Goal: Task Accomplishment & Management: Complete application form

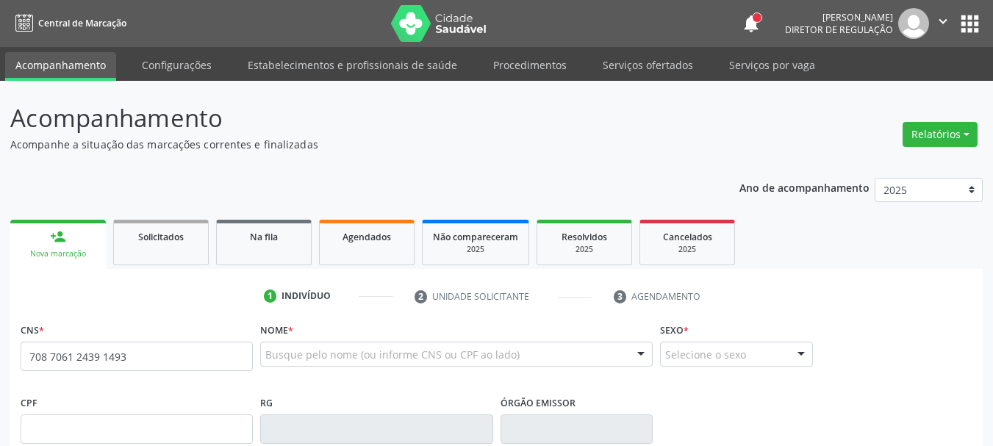
type input "708 7061 2439 1493"
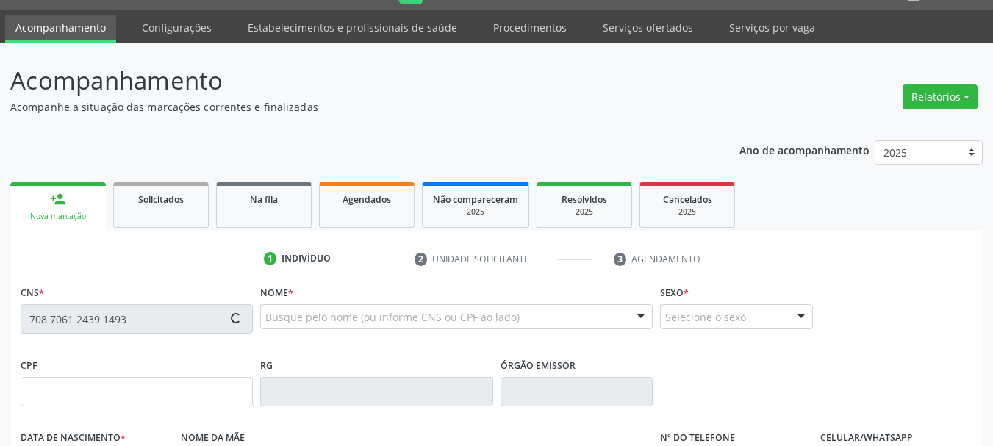
type input "2[DATE]"
type input "[PERSON_NAME]"
type input "0"
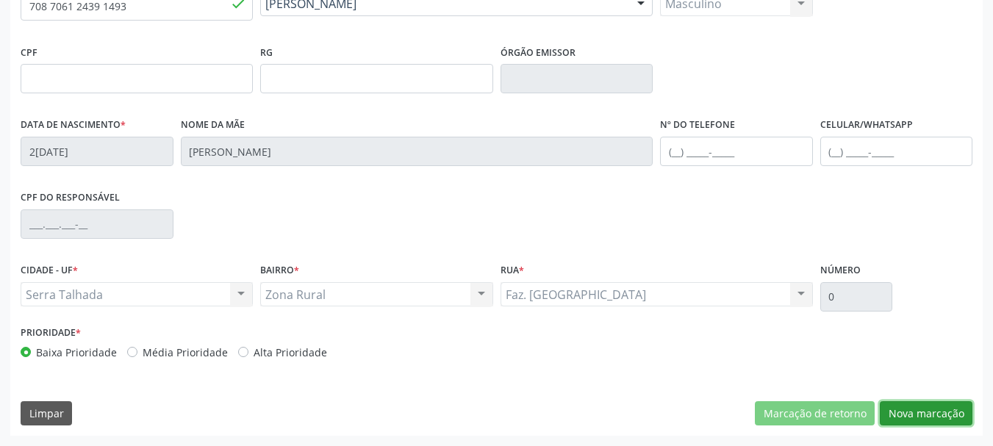
click at [933, 406] on button "Nova marcação" at bounding box center [926, 413] width 93 height 25
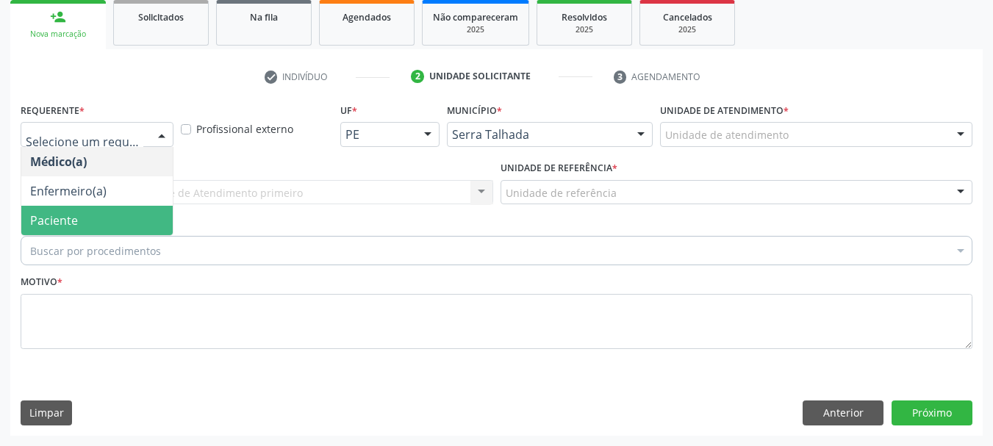
click at [104, 206] on span "Paciente" at bounding box center [96, 220] width 151 height 29
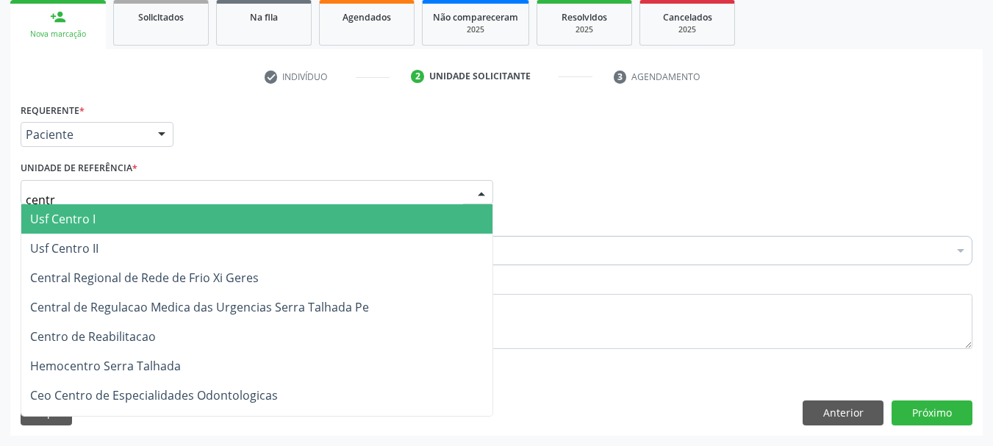
type input "centro"
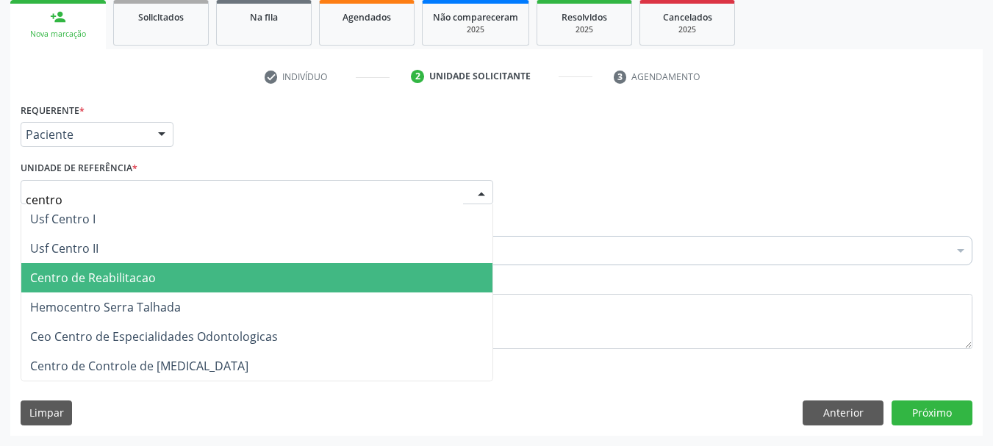
click at [146, 281] on span "Centro de Reabilitacao" at bounding box center [93, 278] width 126 height 16
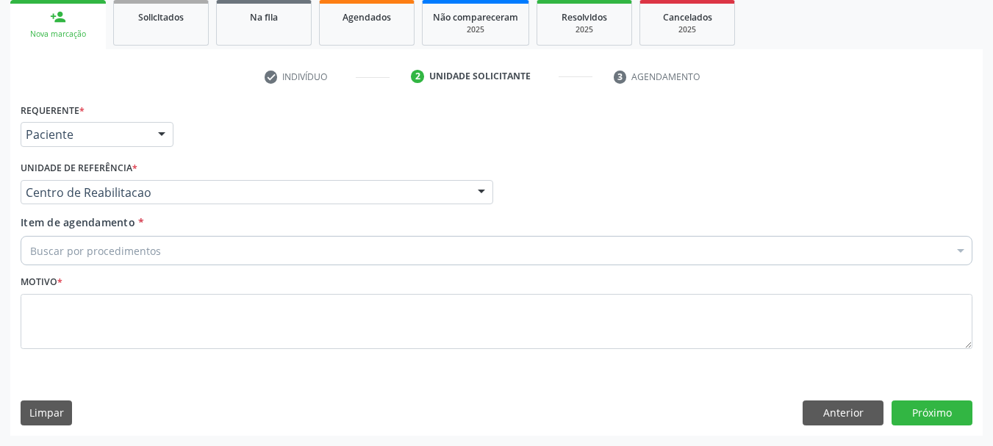
click at [144, 259] on div "Buscar por procedimentos" at bounding box center [497, 250] width 952 height 29
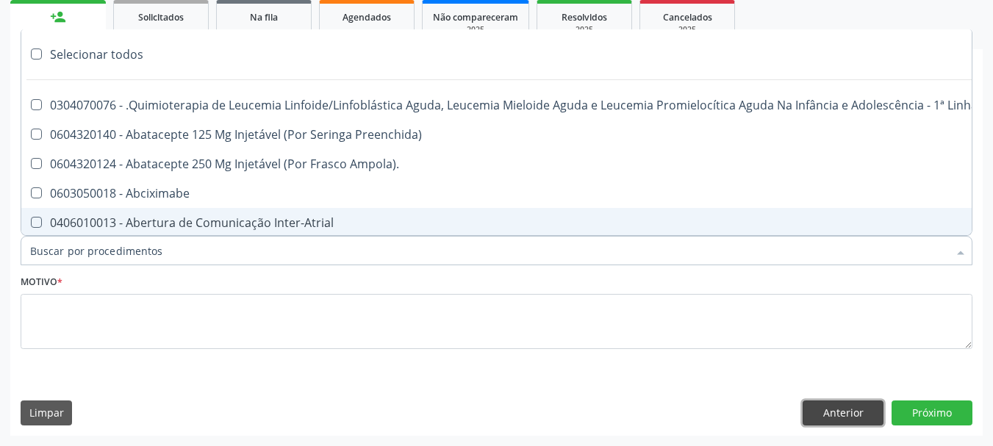
click at [809, 416] on button "Anterior" at bounding box center [842, 412] width 81 height 25
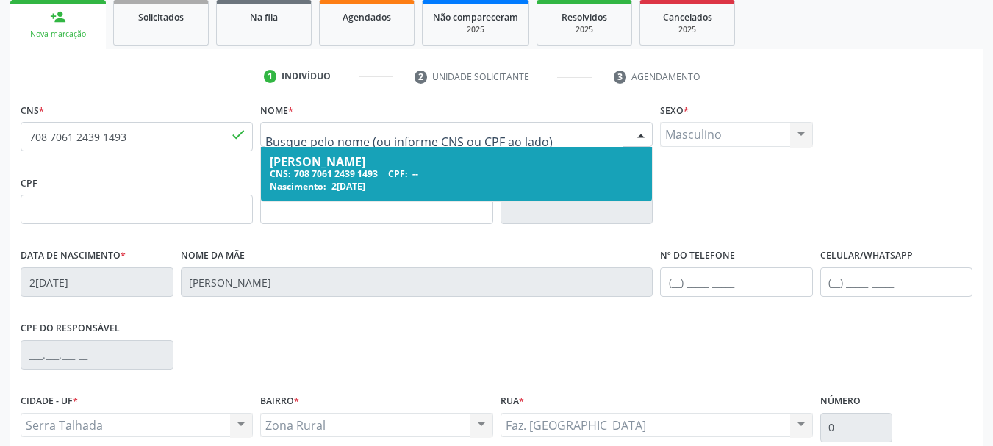
drag, startPoint x: 443, startPoint y: 139, endPoint x: 184, endPoint y: 155, distance: 259.9
drag, startPoint x: 912, startPoint y: 97, endPoint x: 733, endPoint y: 125, distance: 181.5
click at [911, 96] on div "1 Indivíduo 2 Unidade solicitante 3 Agendamento CNS * 708 7061 2439 1493 done […" at bounding box center [496, 316] width 972 height 502
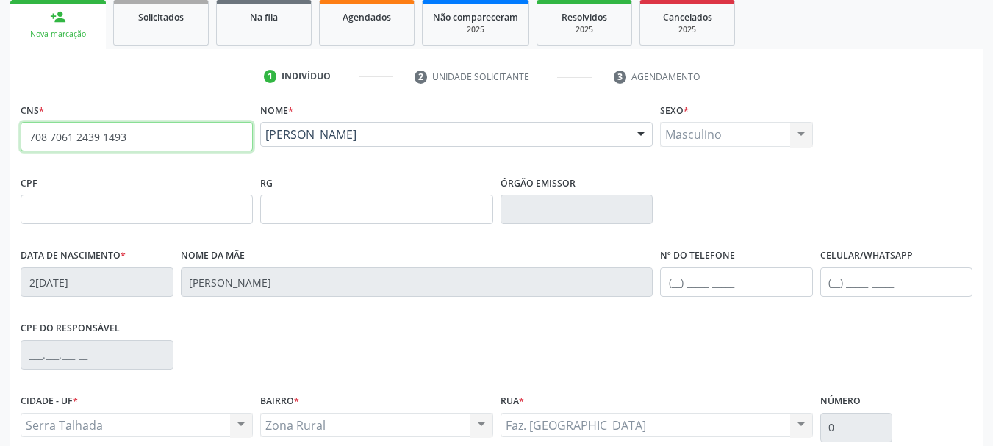
drag, startPoint x: 179, startPoint y: 141, endPoint x: 16, endPoint y: 142, distance: 162.4
click at [16, 142] on div "CNS * 708 7061 2439 1493 done [GEOGRAPHIC_DATA] * [PERSON_NAME] [PERSON_NAME] C…" at bounding box center [496, 332] width 972 height 467
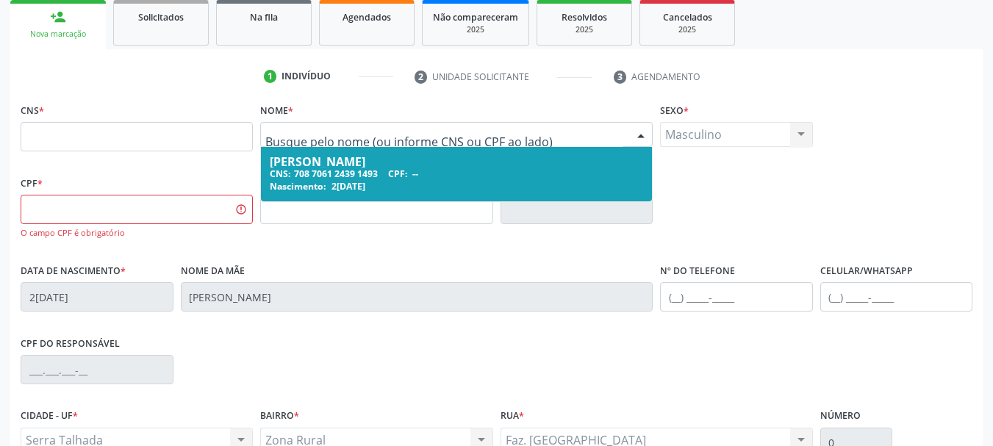
drag, startPoint x: 442, startPoint y: 138, endPoint x: 279, endPoint y: 137, distance: 163.1
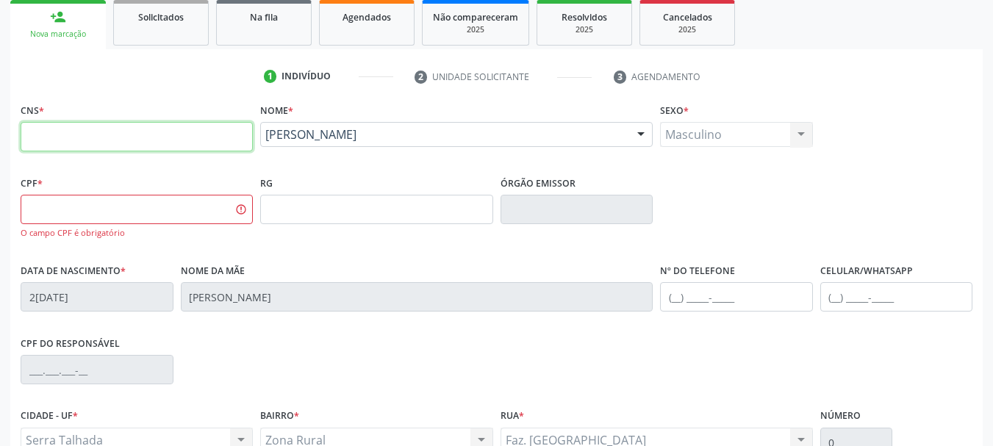
click at [115, 139] on input "text" at bounding box center [137, 136] width 232 height 29
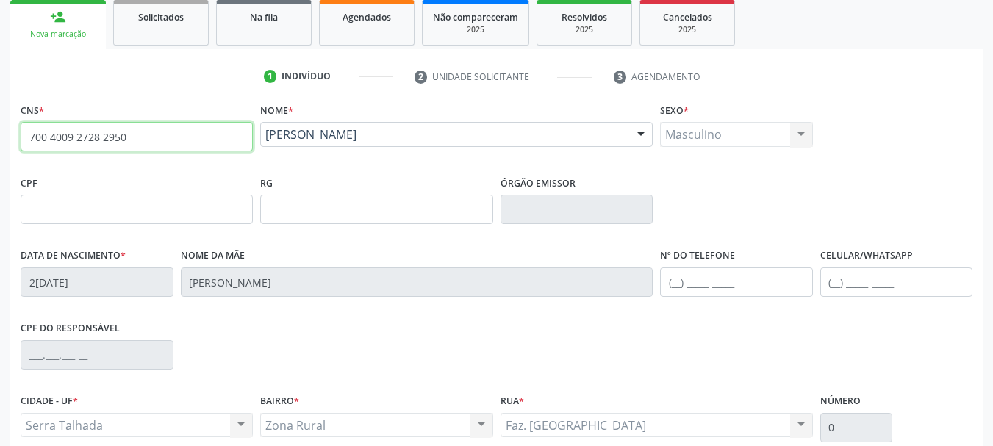
type input "700 4009 2728 2950"
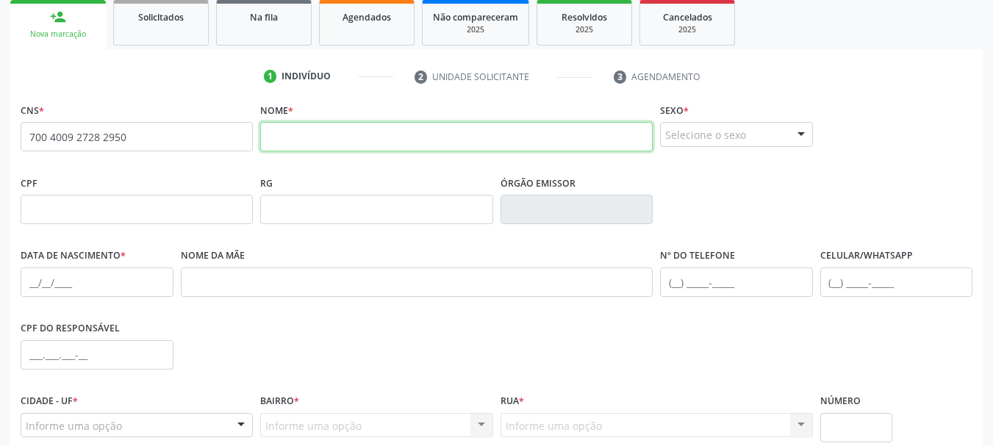
click at [301, 136] on input "text" at bounding box center [456, 136] width 392 height 29
type input "j"
type input "[PERSON_NAME]"
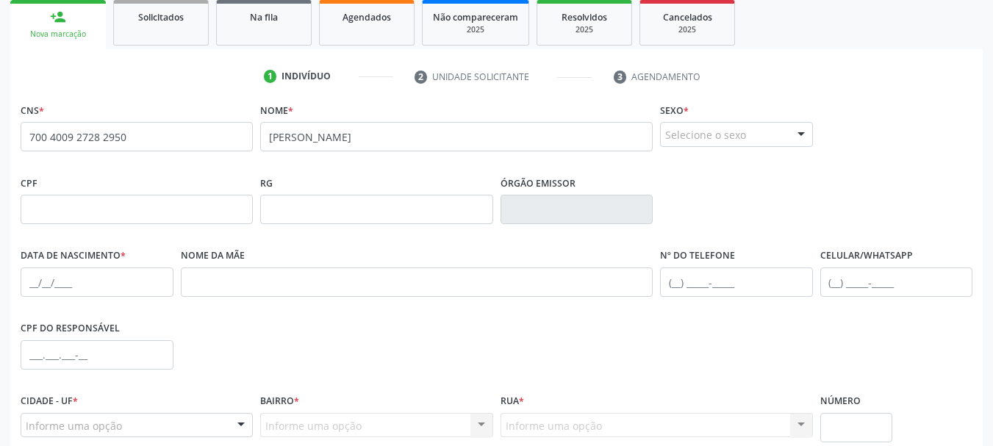
click at [759, 125] on div "Selecione o sexo" at bounding box center [736, 134] width 153 height 25
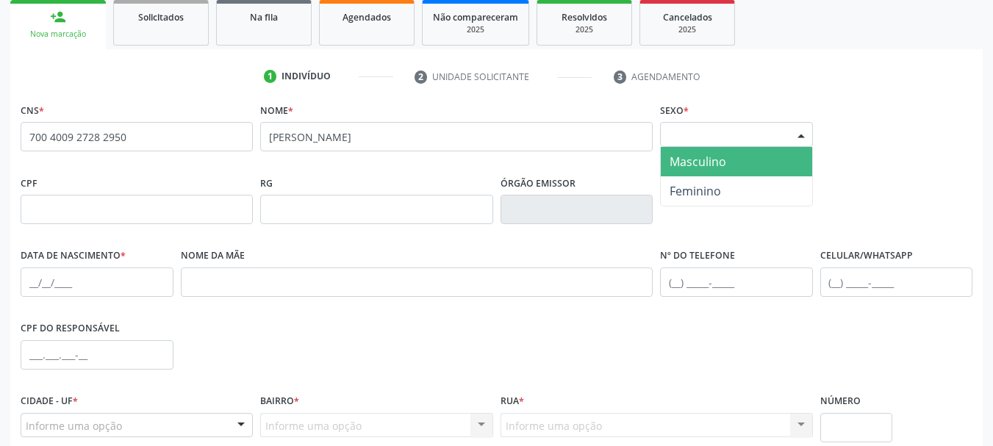
click at [735, 165] on span "Masculino" at bounding box center [736, 161] width 151 height 29
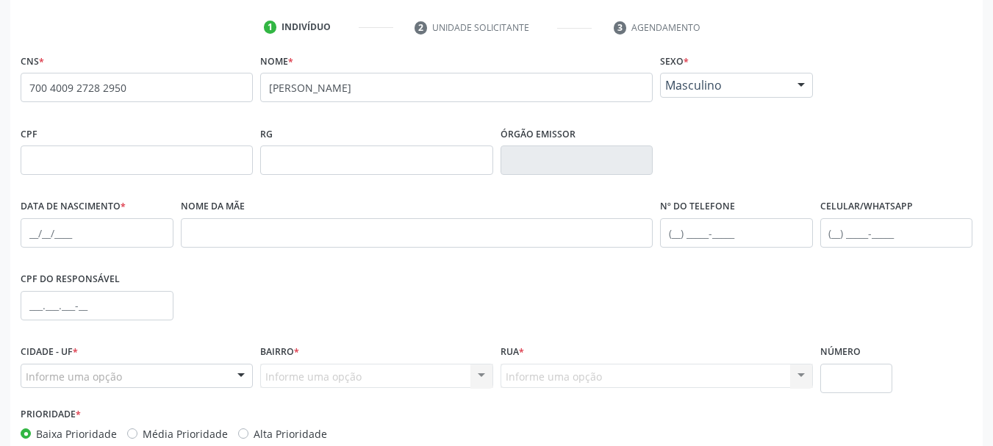
scroll to position [293, 0]
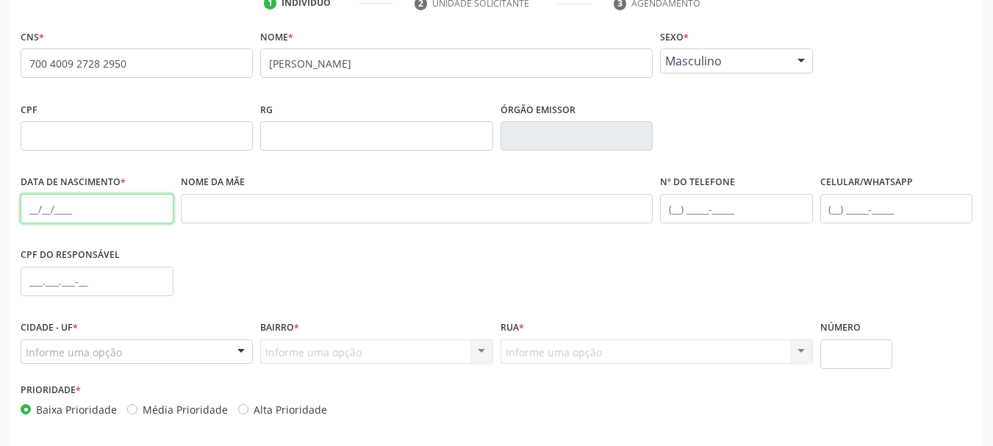
click at [31, 215] on input "text" at bounding box center [97, 208] width 153 height 29
type input "0[DATE]"
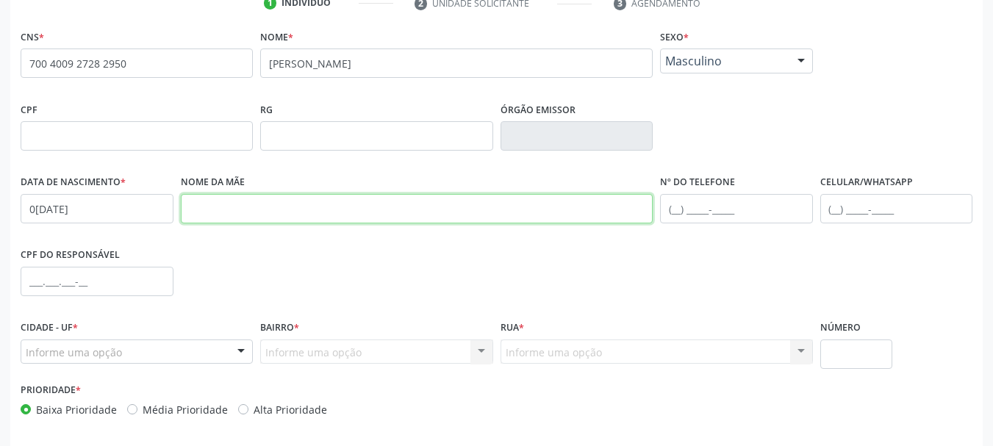
click at [262, 214] on input "text" at bounding box center [417, 208] width 473 height 29
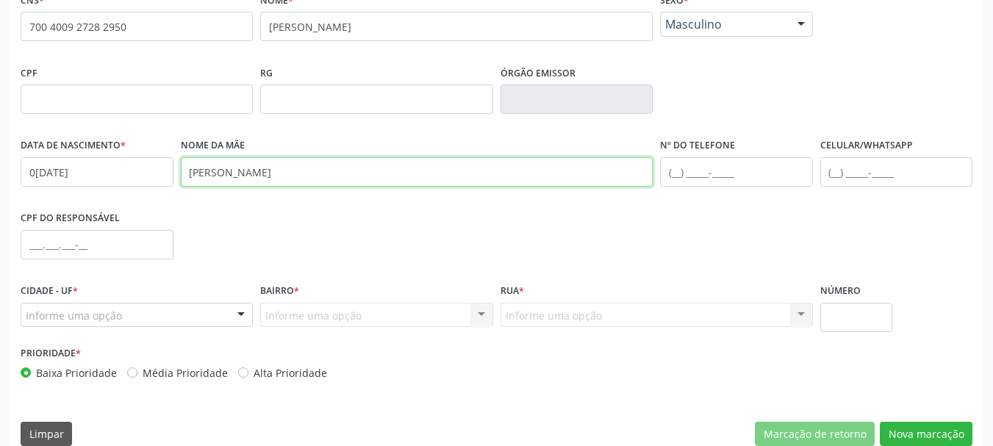
scroll to position [351, 0]
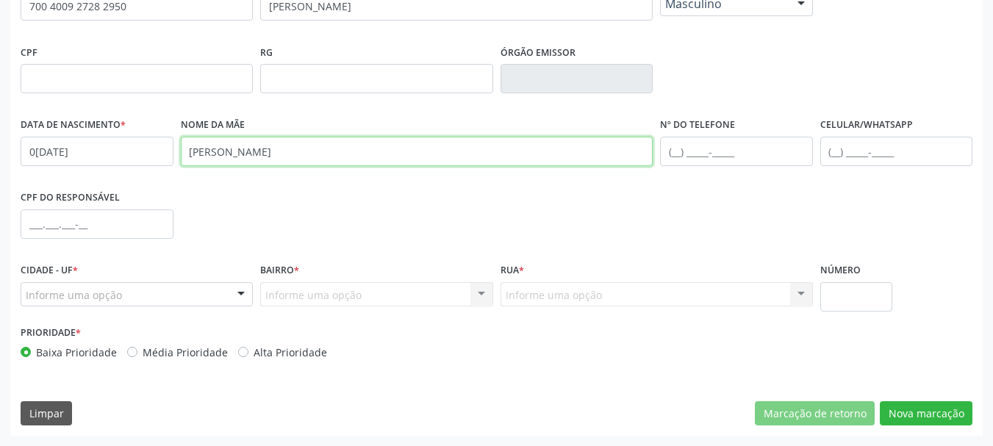
type input "[PERSON_NAME]"
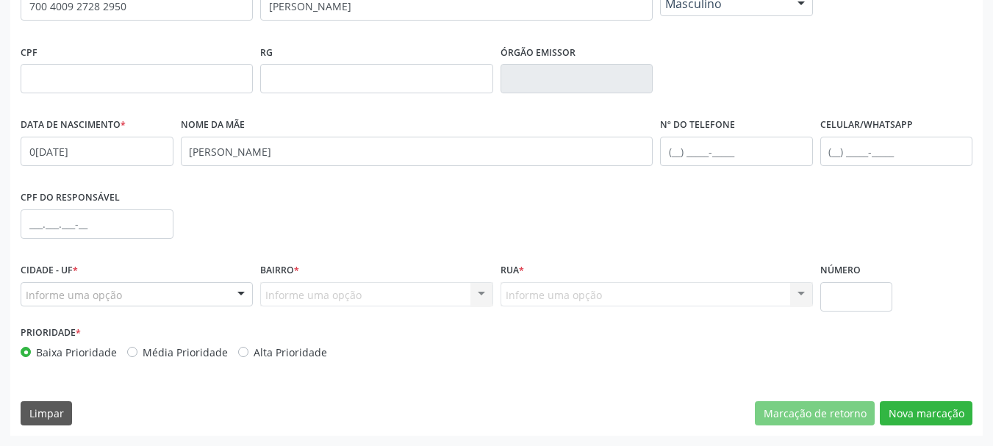
click at [181, 292] on div "Informe uma opção" at bounding box center [137, 294] width 232 height 25
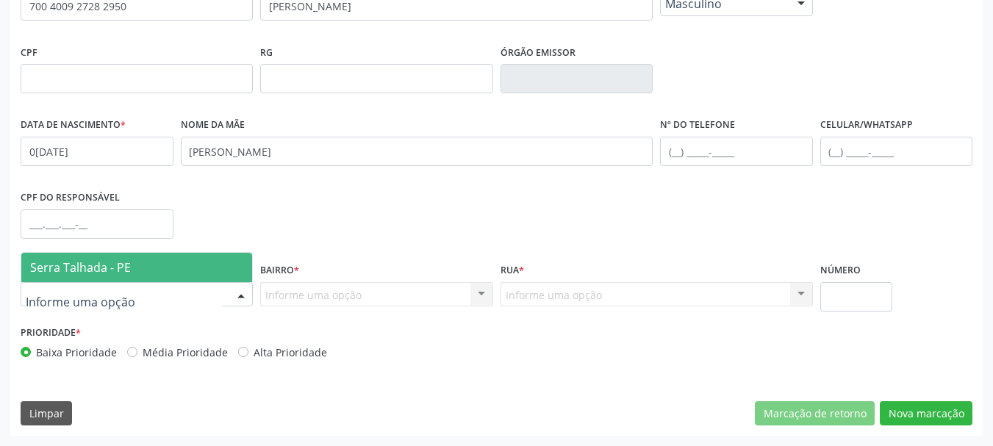
click at [175, 269] on span "Serra Talhada - PE" at bounding box center [136, 267] width 231 height 29
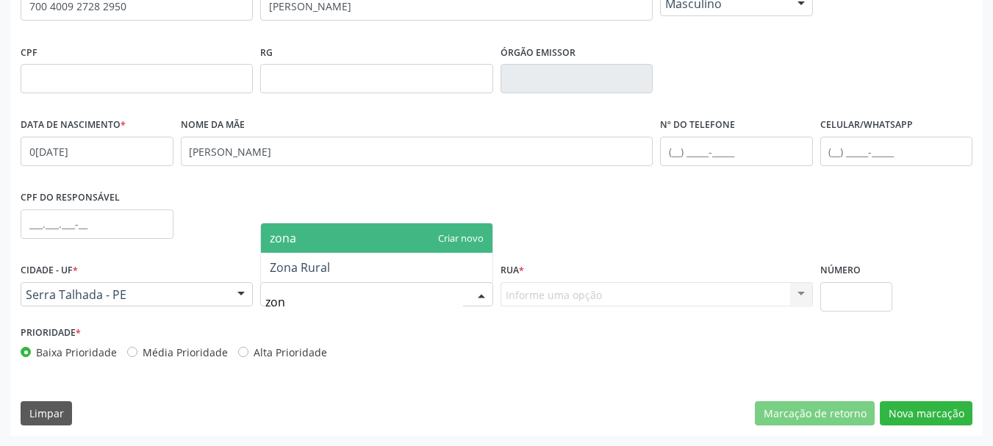
type input "zona"
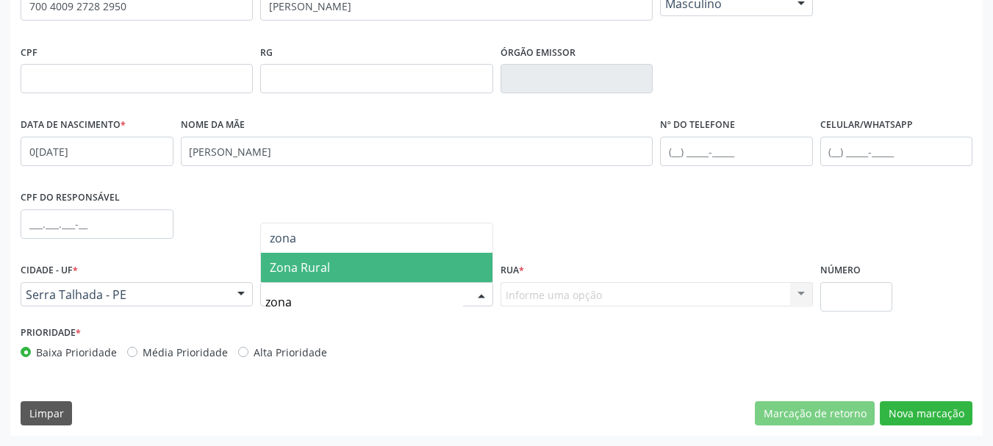
click at [296, 262] on span "Zona Rural" at bounding box center [300, 267] width 60 height 16
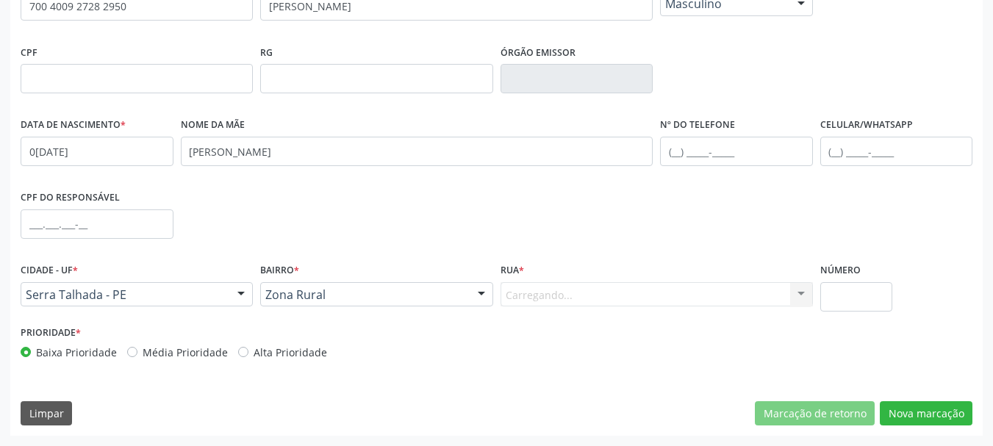
click at [561, 305] on div "Carregando... Nenhum resultado encontrado para: " " Nenhuma opção encontrada. D…" at bounding box center [656, 294] width 312 height 25
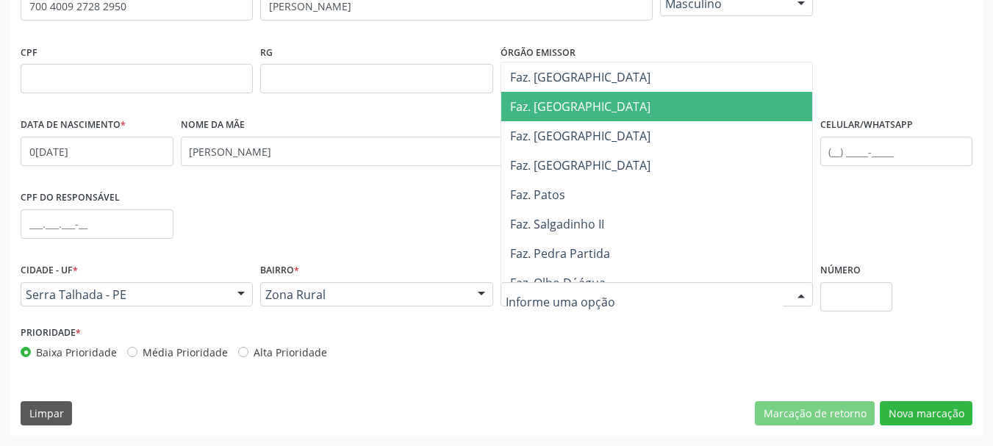
click at [588, 104] on span "Faz. [GEOGRAPHIC_DATA]" at bounding box center [660, 106] width 318 height 29
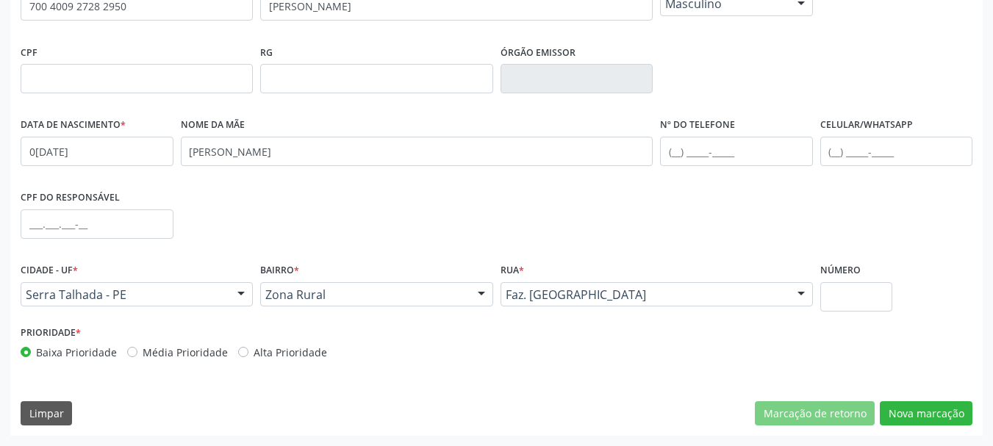
click at [860, 276] on div "Número" at bounding box center [856, 285] width 73 height 52
click at [860, 290] on input "text" at bounding box center [856, 296] width 73 height 29
type input "00"
click at [941, 417] on button "Nova marcação" at bounding box center [926, 413] width 93 height 25
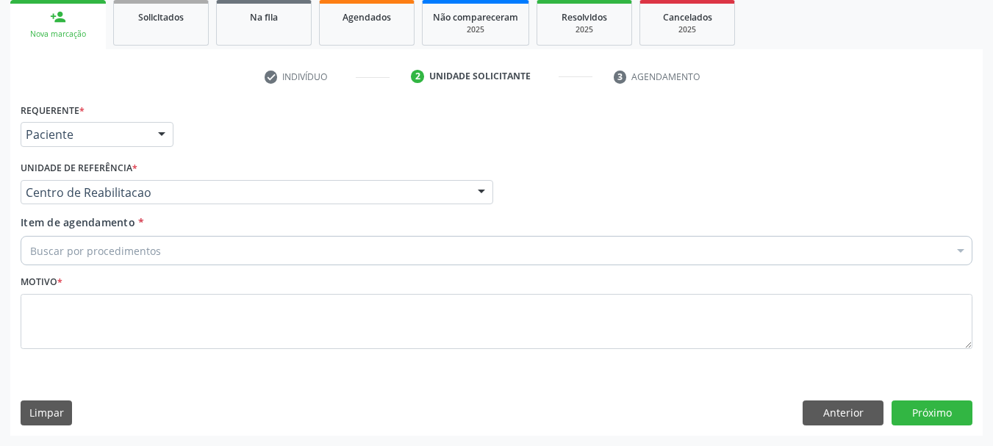
scroll to position [220, 0]
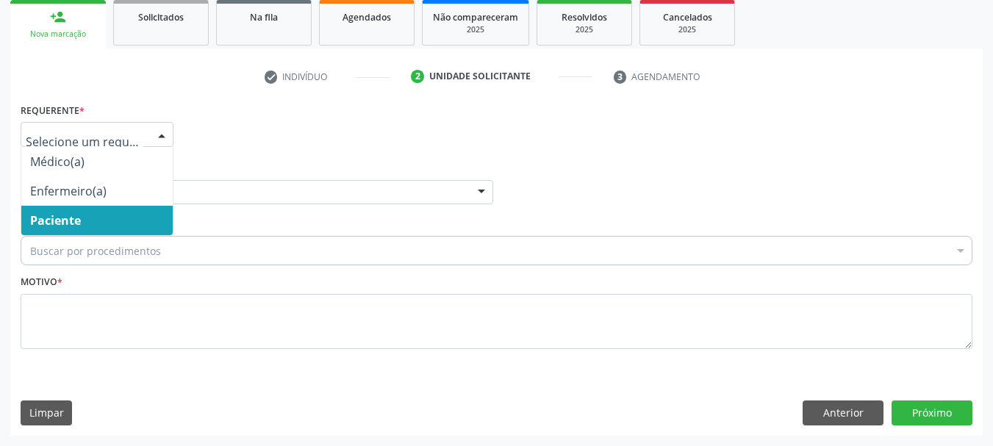
click at [58, 215] on span "Paciente" at bounding box center [55, 220] width 51 height 16
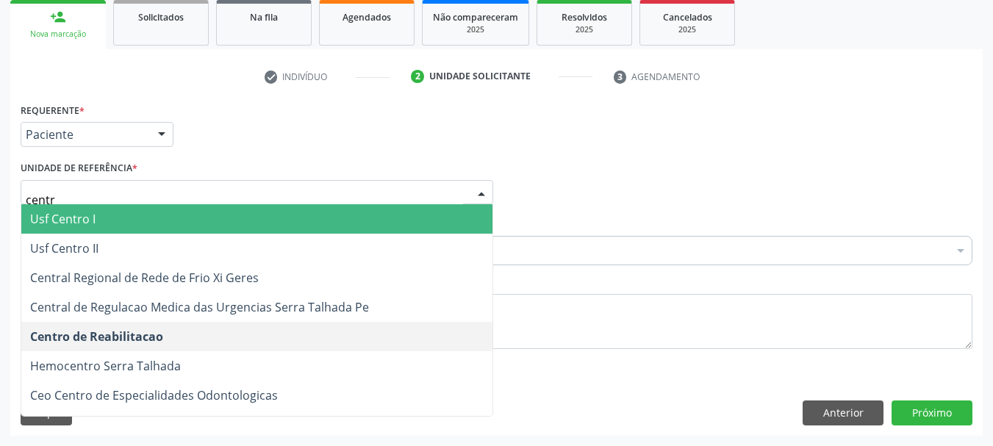
type input "centro"
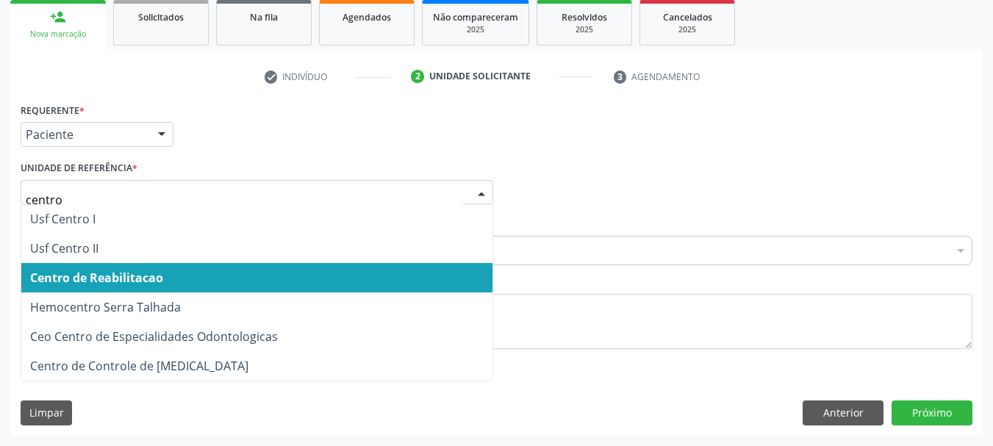
click at [155, 273] on span "Centro de Reabilitacao" at bounding box center [96, 278] width 133 height 16
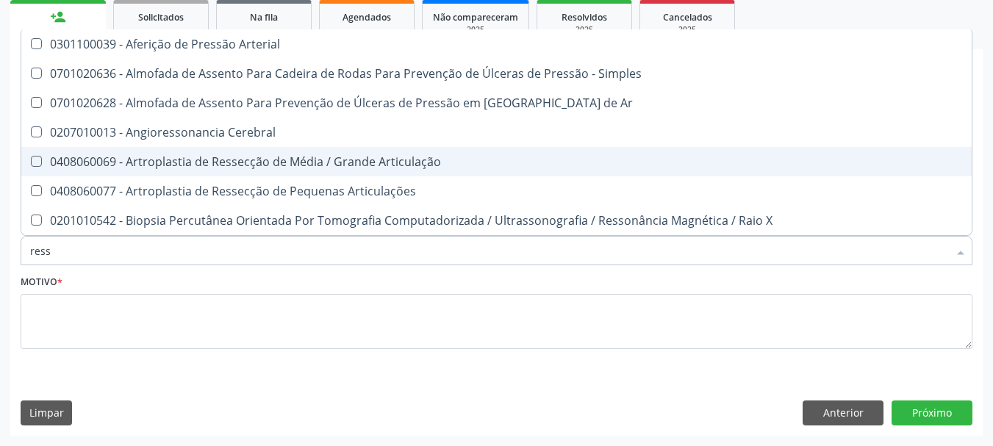
type input "resso"
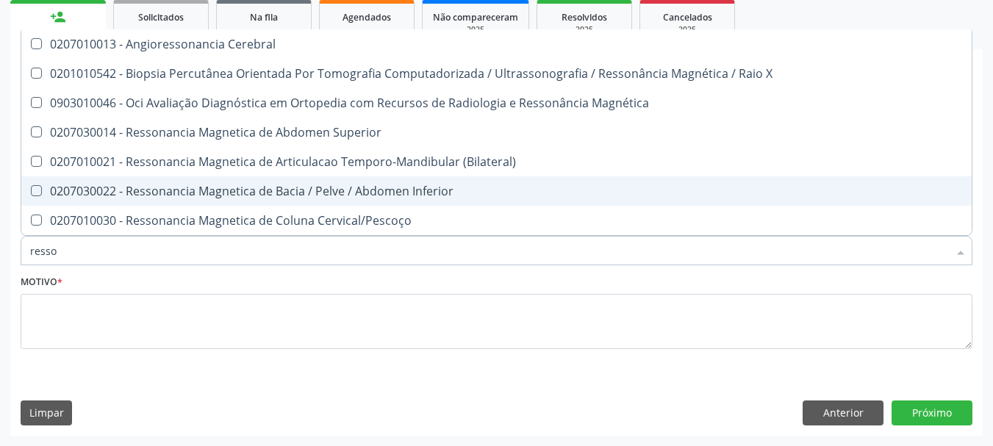
click at [198, 185] on div "0207030022 - Ressonancia Magnetica de Bacia / Pelve / Abdomen Inferior" at bounding box center [496, 191] width 933 height 12
checkbox Inferior "true"
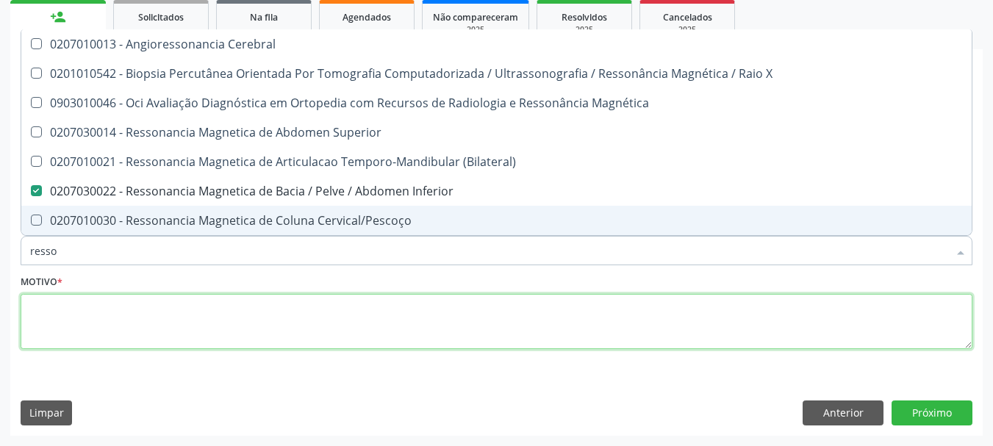
click at [144, 317] on textarea at bounding box center [497, 322] width 952 height 56
checkbox X "true"
checkbox Inferior "false"
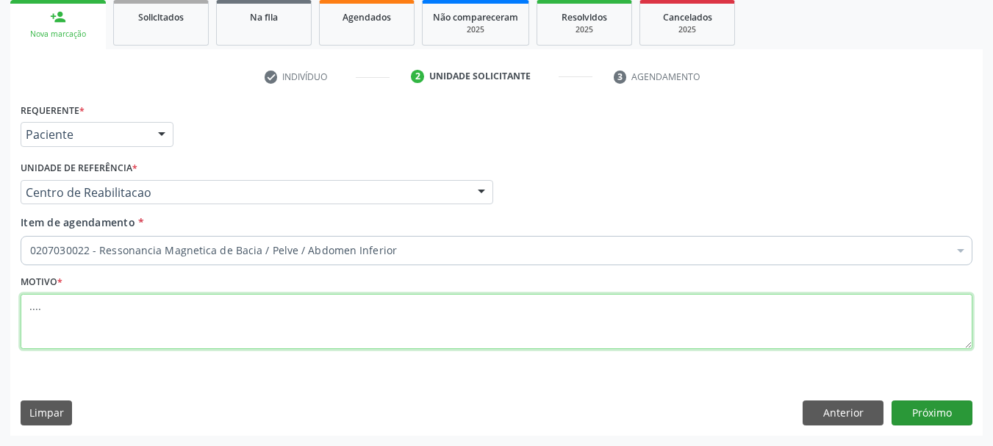
type textarea "...."
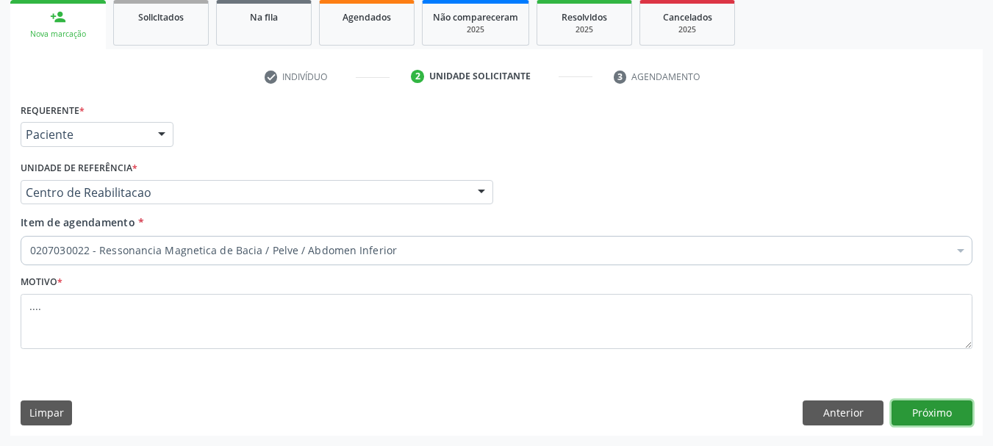
click at [938, 403] on button "Próximo" at bounding box center [931, 412] width 81 height 25
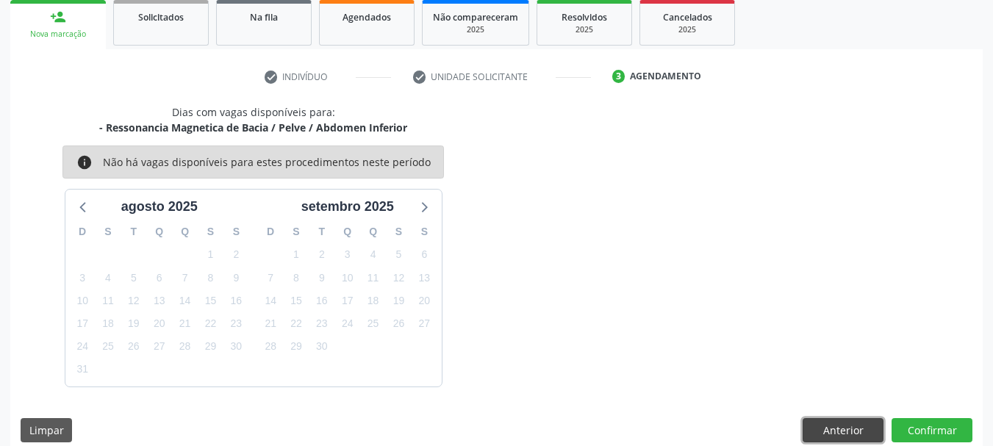
drag, startPoint x: 837, startPoint y: 431, endPoint x: 765, endPoint y: 425, distance: 72.2
click at [838, 429] on button "Anterior" at bounding box center [842, 430] width 81 height 25
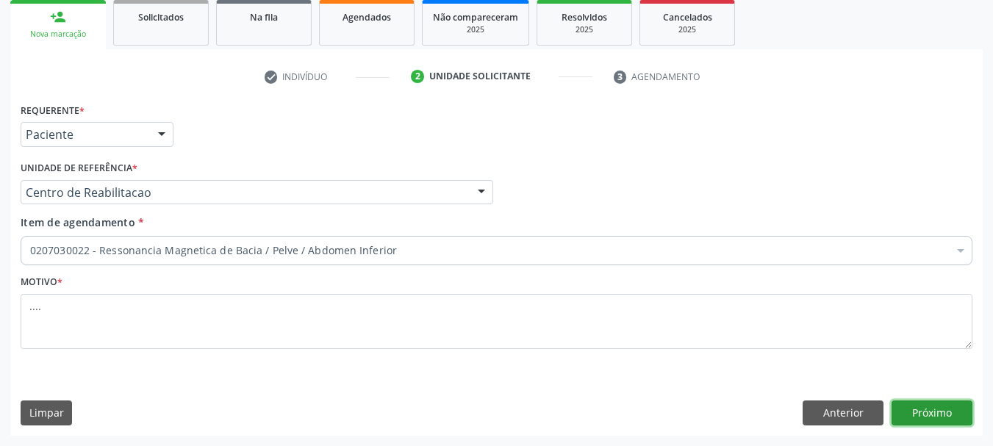
click at [930, 414] on button "Próximo" at bounding box center [931, 412] width 81 height 25
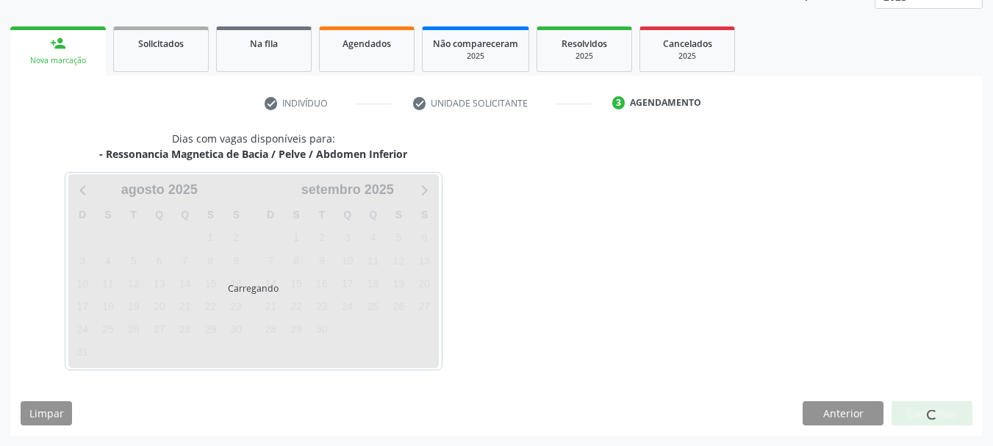
scroll to position [193, 0]
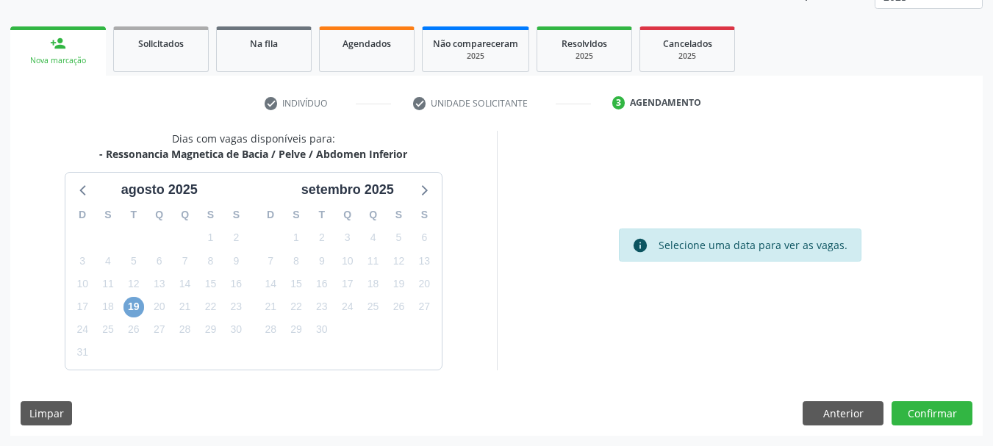
click at [137, 305] on span "19" at bounding box center [133, 307] width 21 height 21
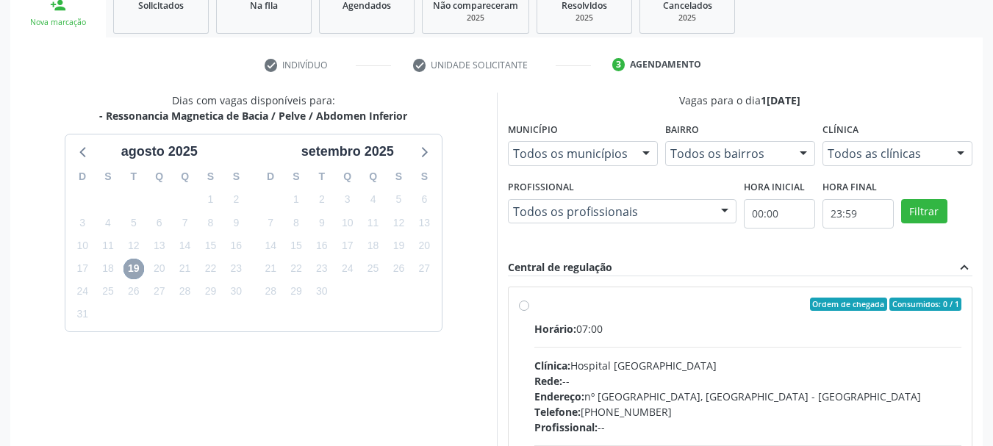
scroll to position [267, 0]
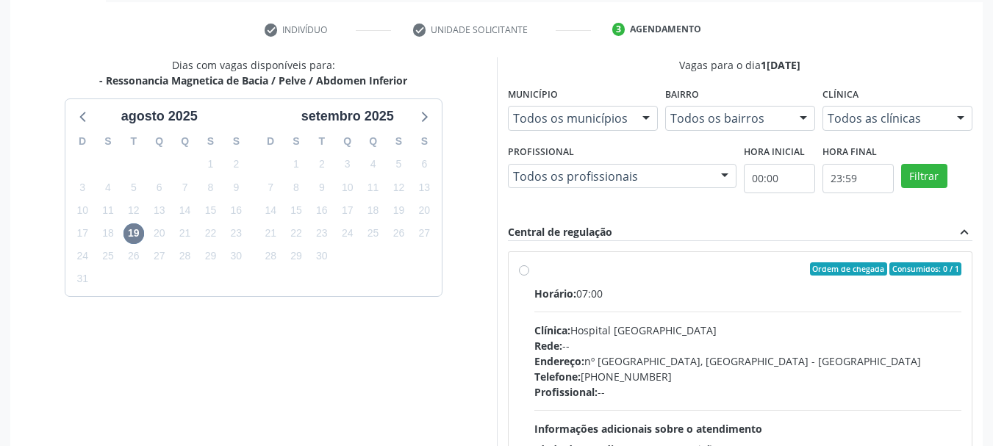
drag, startPoint x: 526, startPoint y: 271, endPoint x: 543, endPoint y: 281, distance: 19.8
click at [534, 272] on label "Ordem de chegada Consumidos: 0 / 1 Horário: 07:00 Clínica: Hospital [GEOGRAPHIC…" at bounding box center [748, 375] width 428 height 226
click at [525, 272] on input "Ordem de chegada Consumidos: 0 / 1 Horário: 07:00 Clínica: Hospital [GEOGRAPHIC…" at bounding box center [524, 268] width 10 height 13
radio input "true"
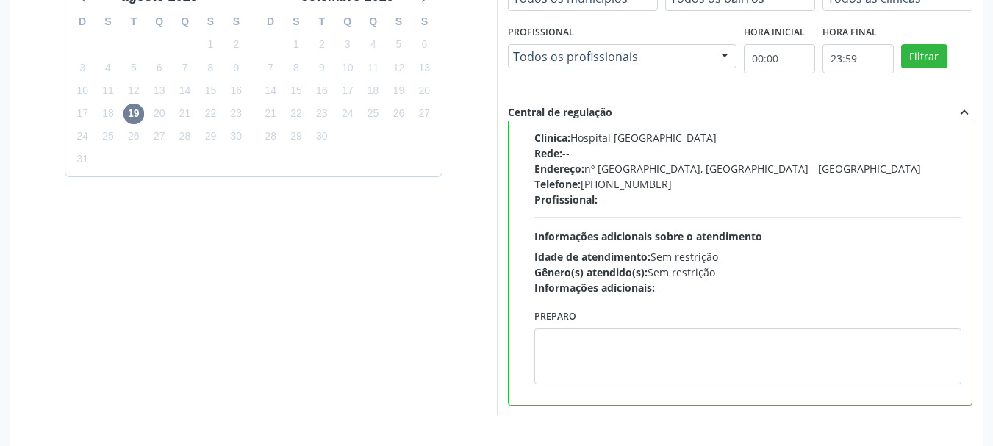
scroll to position [432, 0]
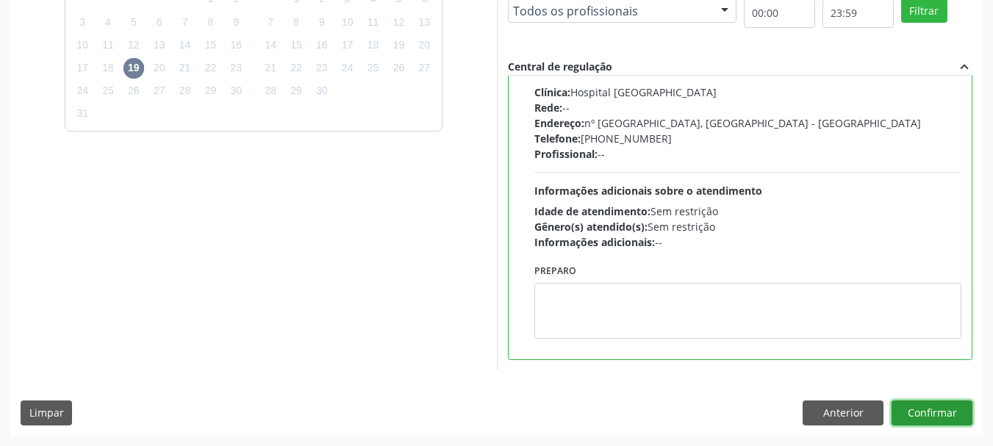
click at [944, 416] on button "Confirmar" at bounding box center [931, 412] width 81 height 25
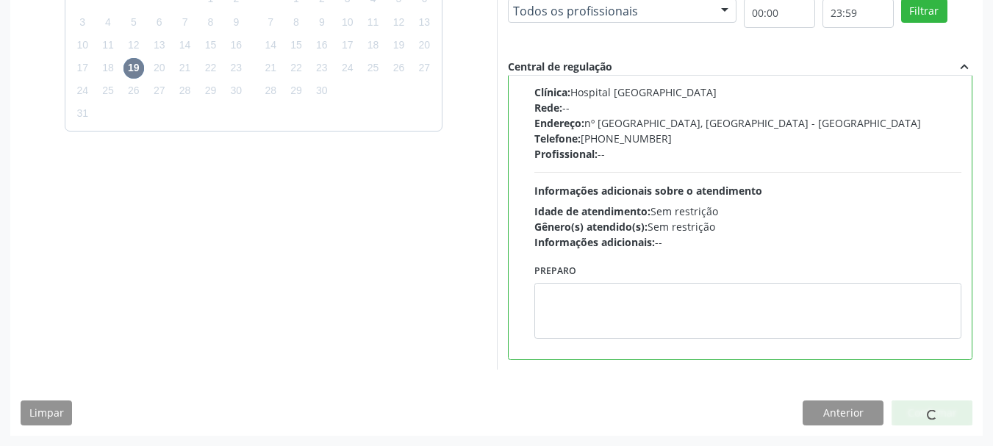
scroll to position [44, 0]
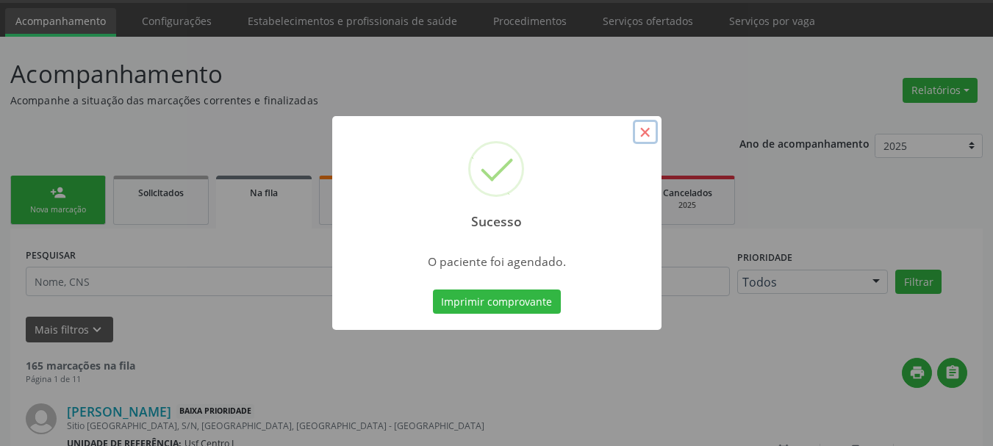
click at [645, 134] on button "×" at bounding box center [645, 132] width 25 height 25
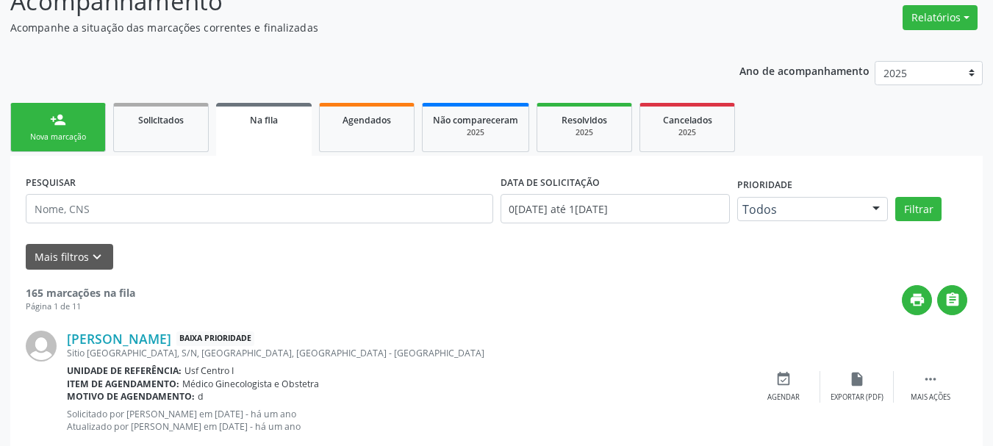
scroll to position [118, 0]
click at [934, 379] on icon "" at bounding box center [930, 378] width 16 height 16
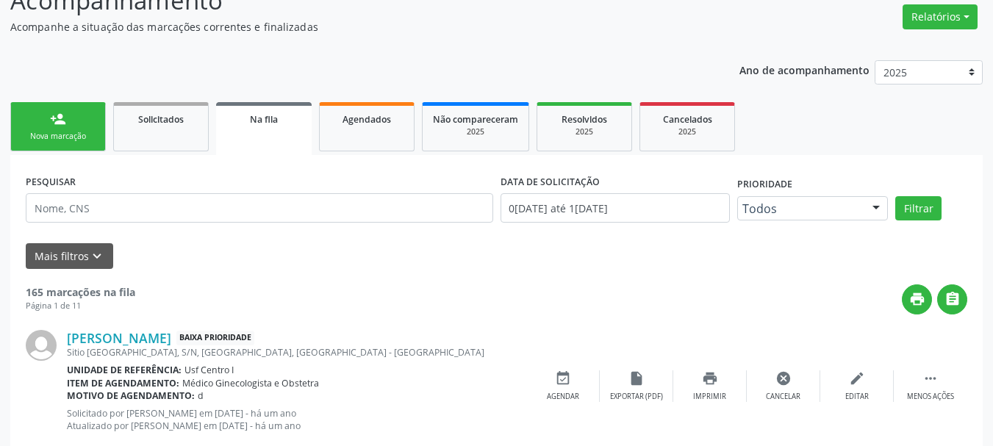
drag, startPoint x: 870, startPoint y: 387, endPoint x: 844, endPoint y: 389, distance: 26.5
click at [869, 388] on div "edit Editar" at bounding box center [856, 386] width 73 height 32
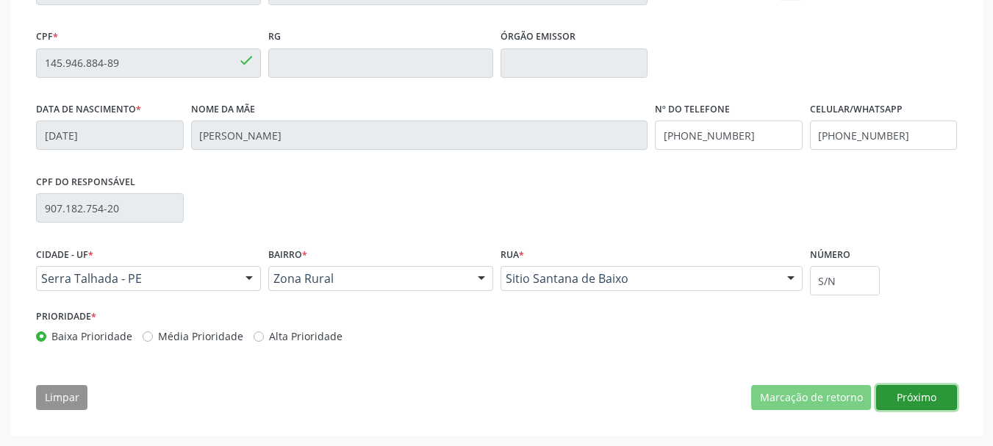
click at [941, 398] on button "Próximo" at bounding box center [916, 397] width 81 height 25
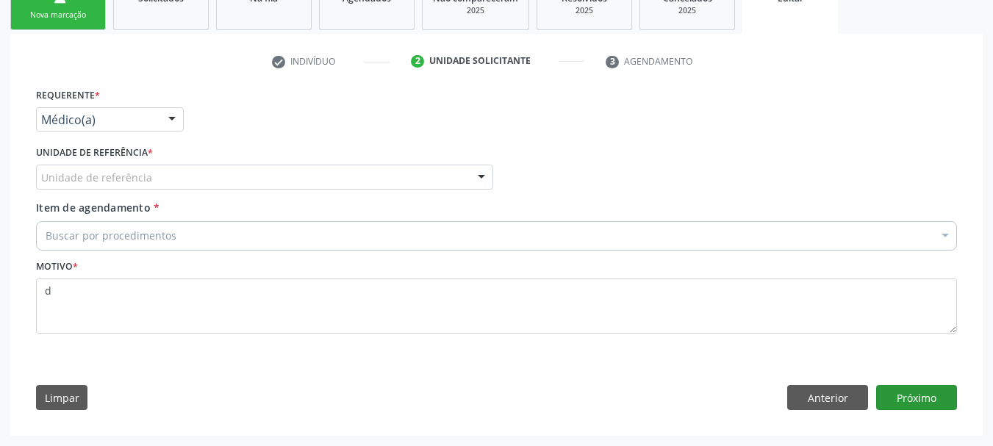
scroll to position [239, 0]
click at [938, 400] on button "Próximo" at bounding box center [916, 397] width 81 height 25
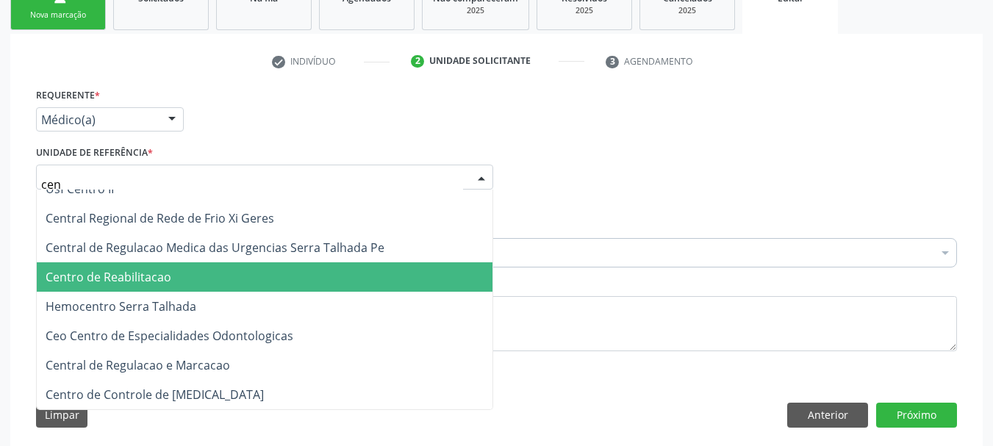
scroll to position [45, 0]
type input "centro"
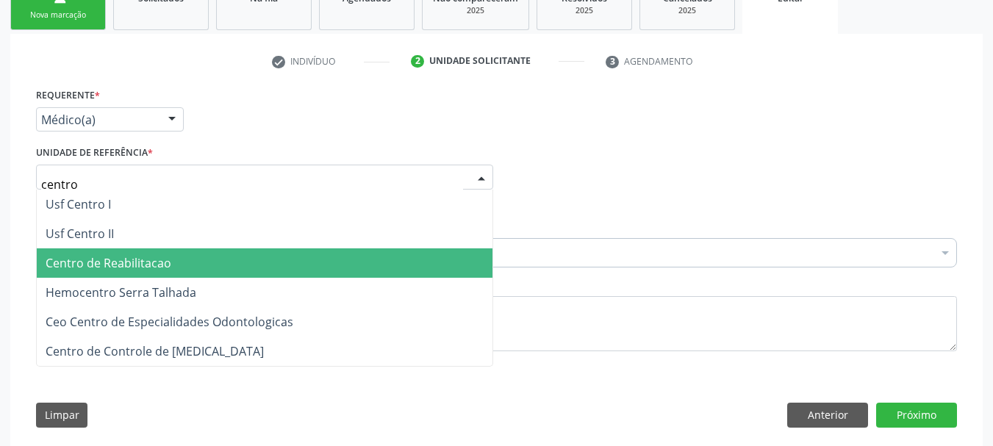
click at [162, 266] on span "Centro de Reabilitacao" at bounding box center [109, 263] width 126 height 16
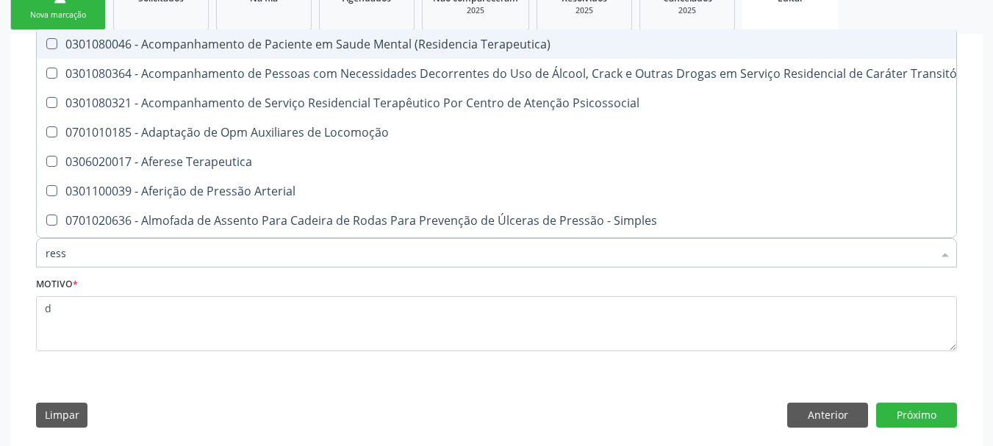
type input "resso"
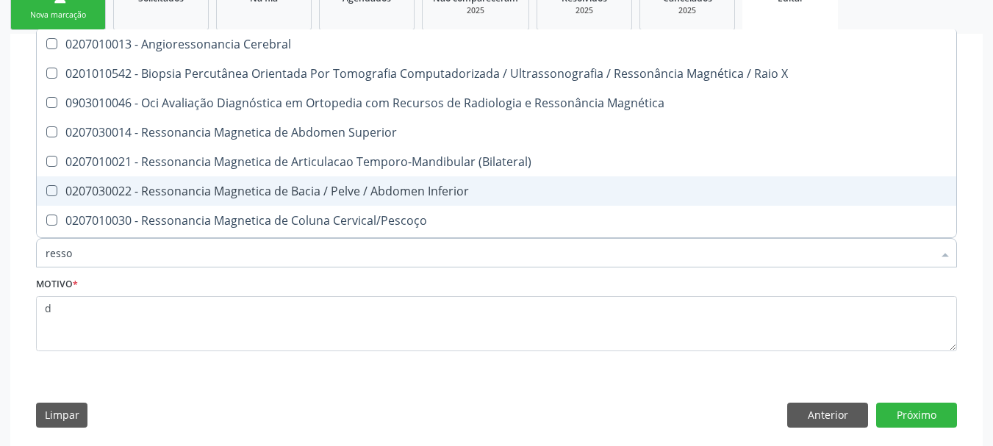
click at [330, 190] on div "0207030022 - Ressonancia Magnetica de Bacia / Pelve / Abdomen Inferior" at bounding box center [497, 191] width 902 height 12
checkbox Inferior "true"
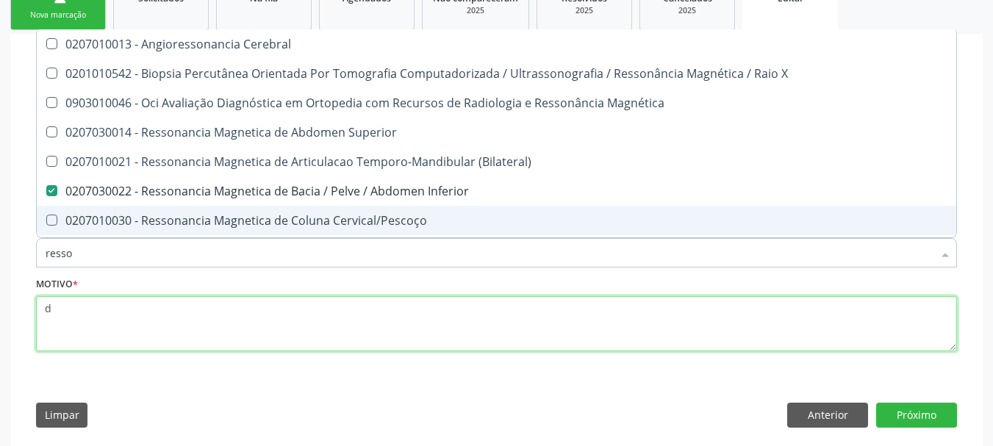
click at [151, 323] on textarea "d" at bounding box center [496, 324] width 921 height 56
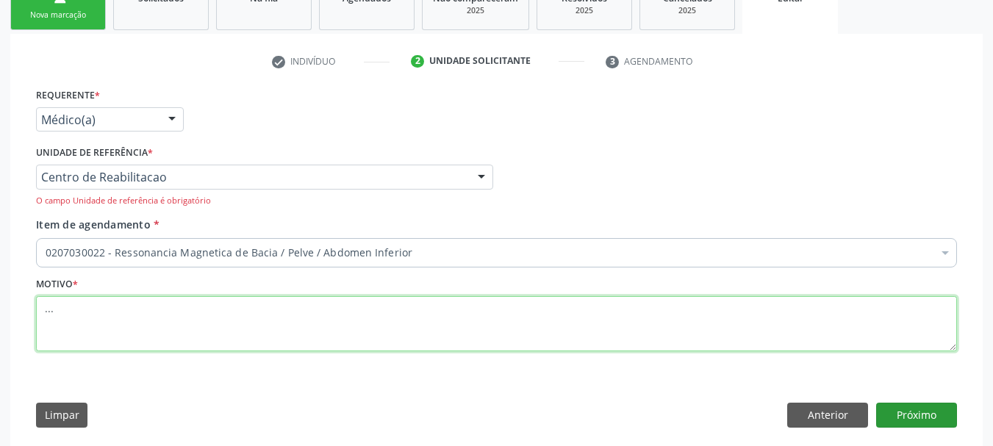
type textarea "..."
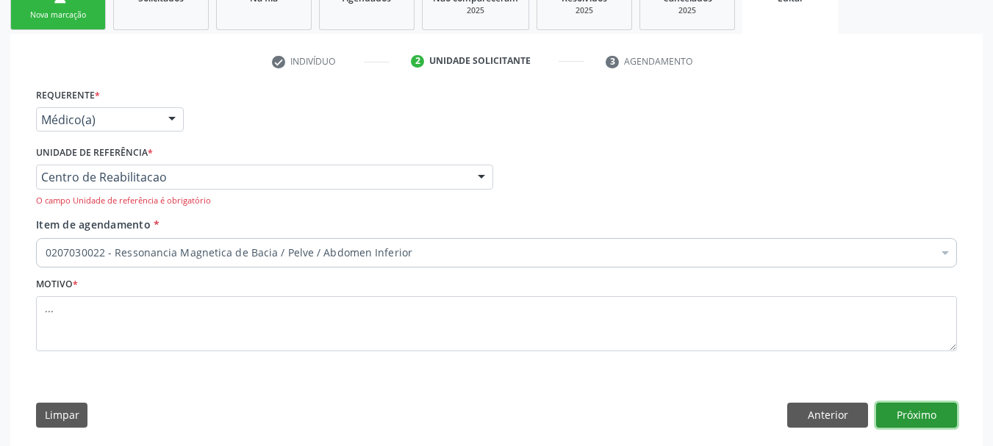
click at [903, 406] on button "Próximo" at bounding box center [916, 415] width 81 height 25
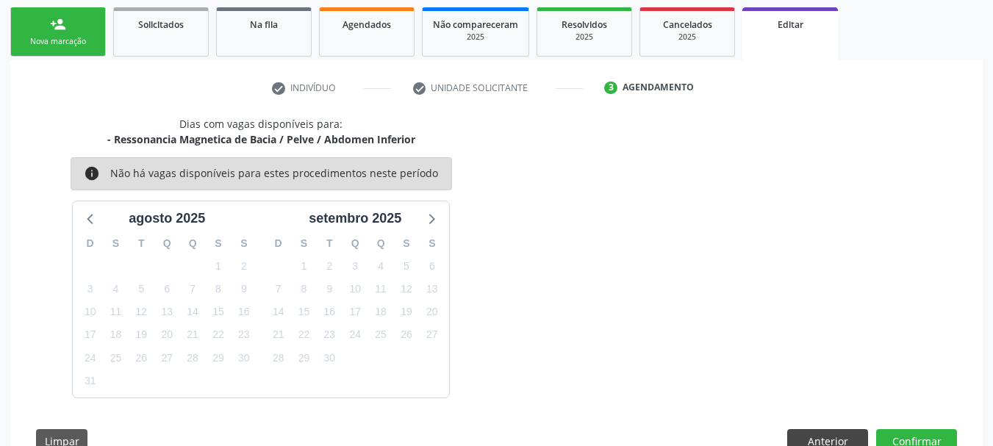
scroll to position [239, 0]
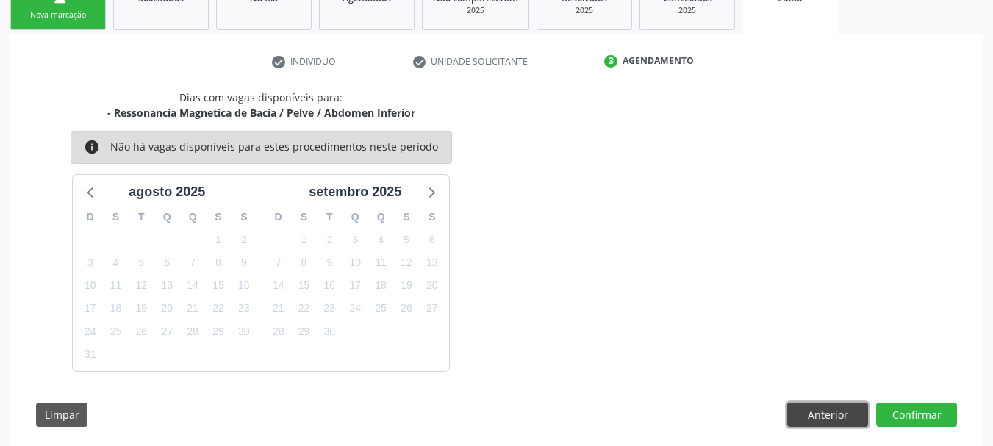
click at [822, 407] on button "Anterior" at bounding box center [827, 415] width 81 height 25
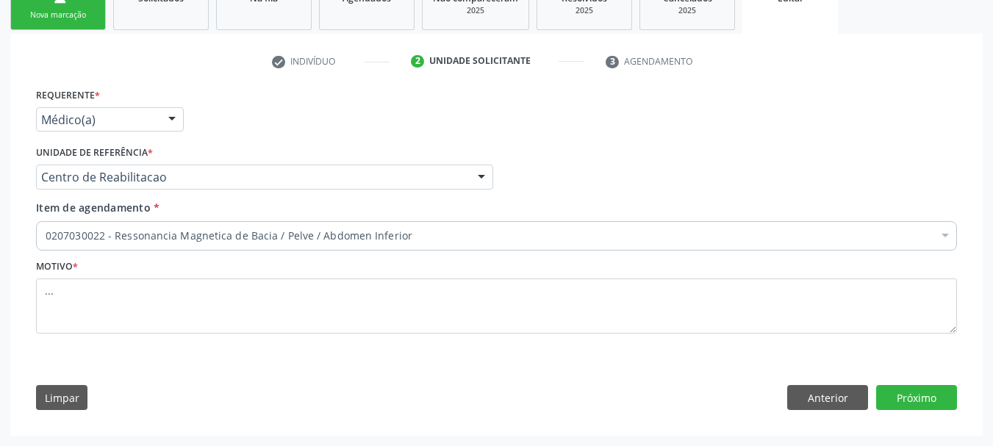
click at [78, 113] on div "Médico(a)" at bounding box center [110, 119] width 148 height 25
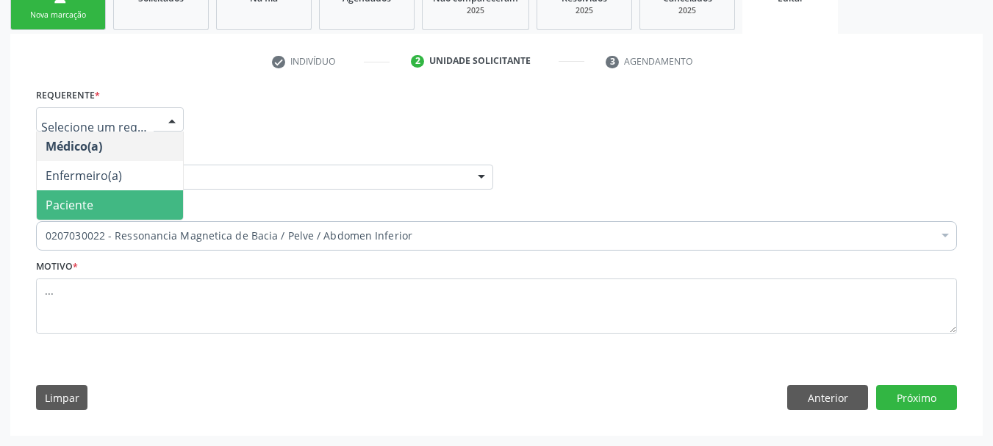
click at [76, 206] on span "Paciente" at bounding box center [70, 205] width 48 height 16
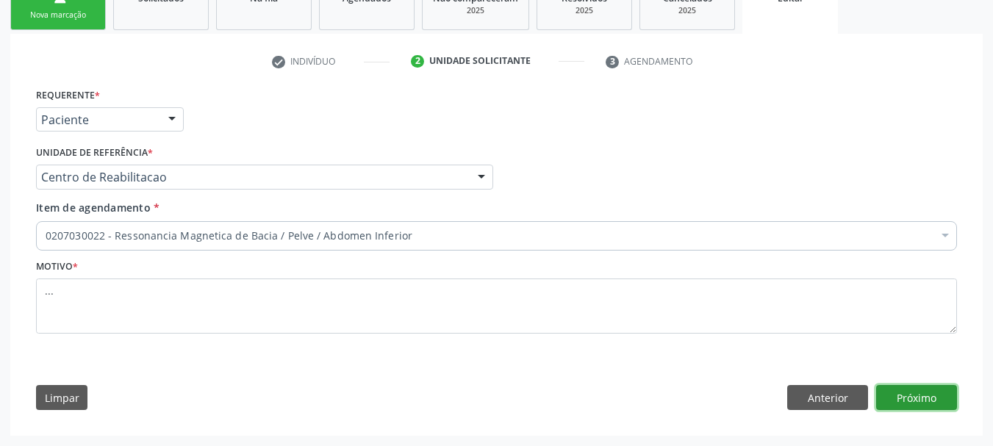
click at [899, 400] on button "Próximo" at bounding box center [916, 397] width 81 height 25
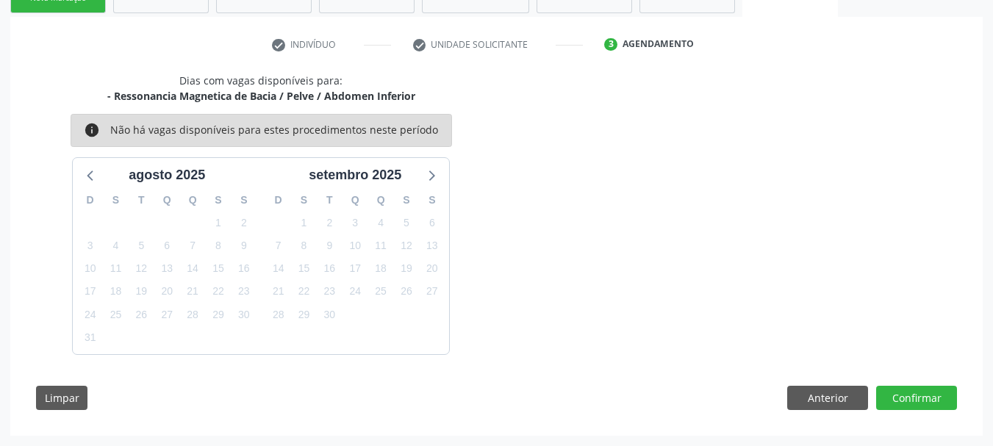
scroll to position [182, 0]
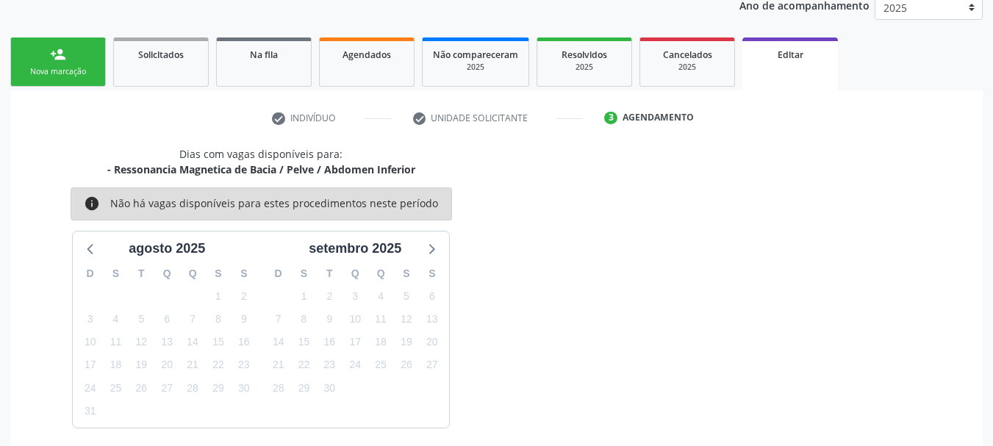
drag, startPoint x: 375, startPoint y: 55, endPoint x: 327, endPoint y: 124, distance: 84.0
click at [376, 55] on span "Agendados" at bounding box center [366, 55] width 49 height 12
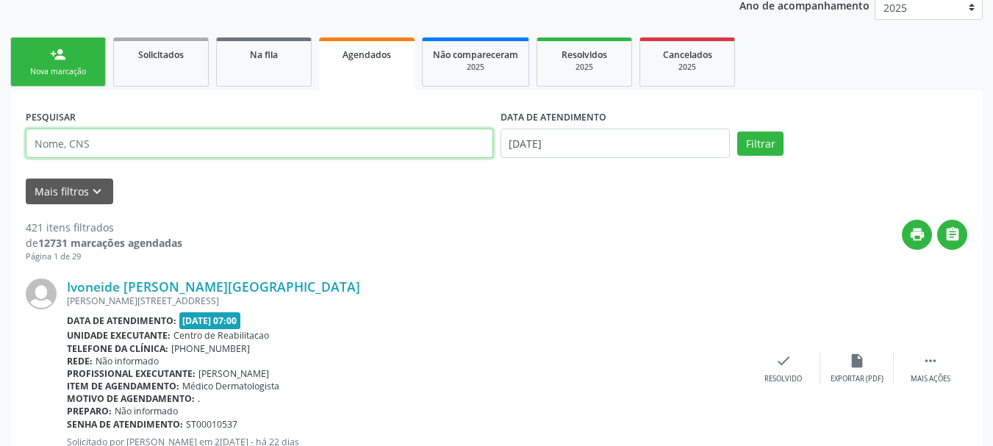
click at [151, 142] on input "text" at bounding box center [259, 143] width 467 height 29
type input "700400927282950"
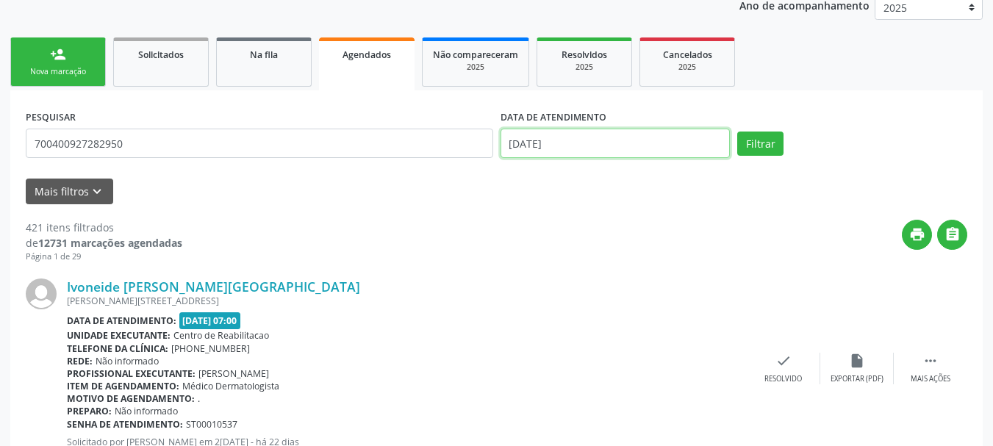
click at [614, 151] on input "[DATE]" at bounding box center [615, 143] width 230 height 29
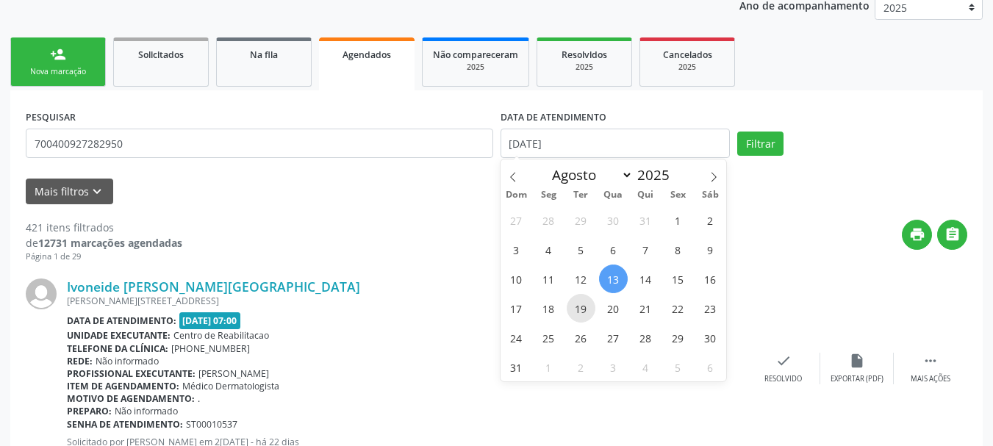
click at [581, 306] on span "19" at bounding box center [581, 308] width 29 height 29
type input "1[DATE]"
click at [581, 313] on span "19" at bounding box center [581, 308] width 29 height 29
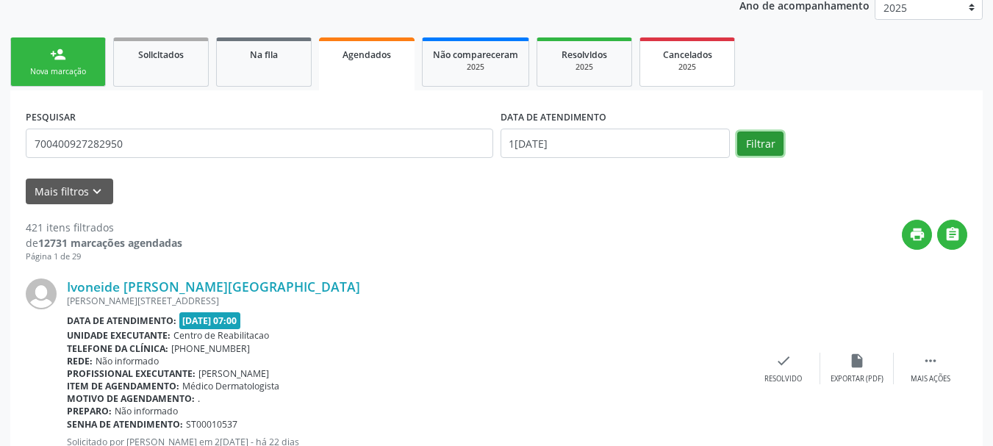
drag, startPoint x: 747, startPoint y: 145, endPoint x: 722, endPoint y: 173, distance: 38.0
click at [749, 144] on button "Filtrar" at bounding box center [760, 144] width 46 height 25
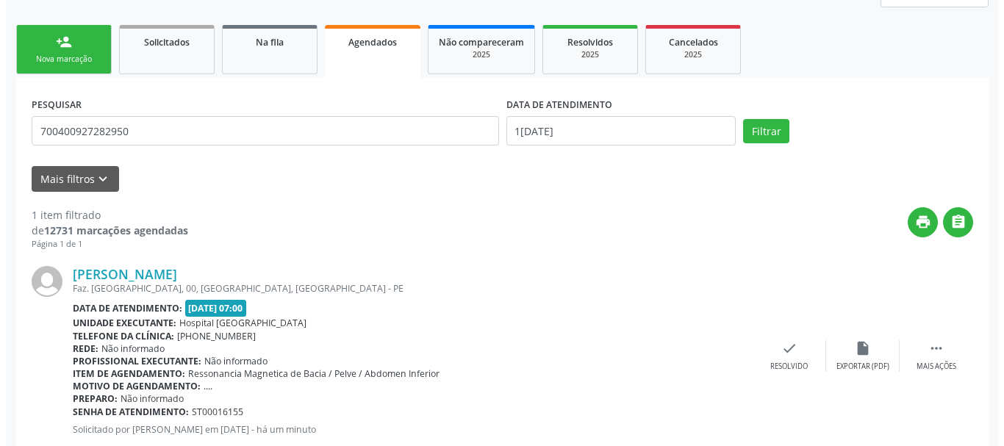
scroll to position [236, 0]
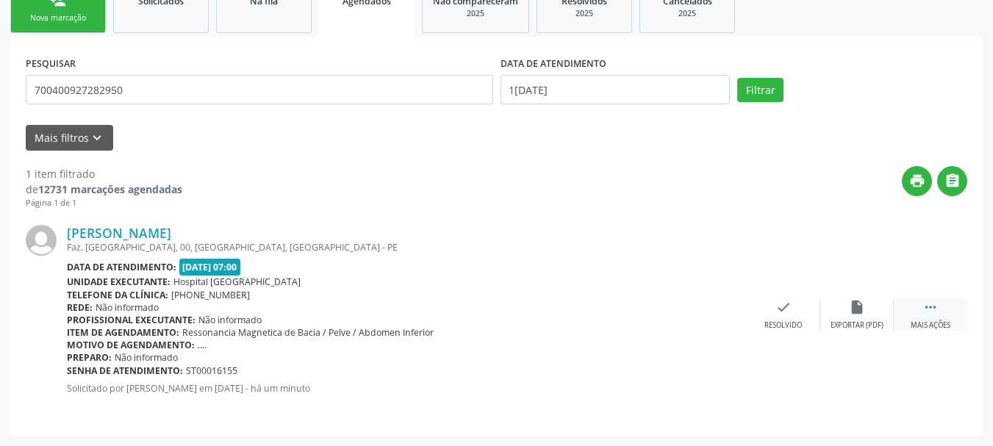
click at [933, 309] on icon "" at bounding box center [930, 307] width 16 height 16
click at [724, 324] on div "Cancelar" at bounding box center [709, 325] width 35 height 10
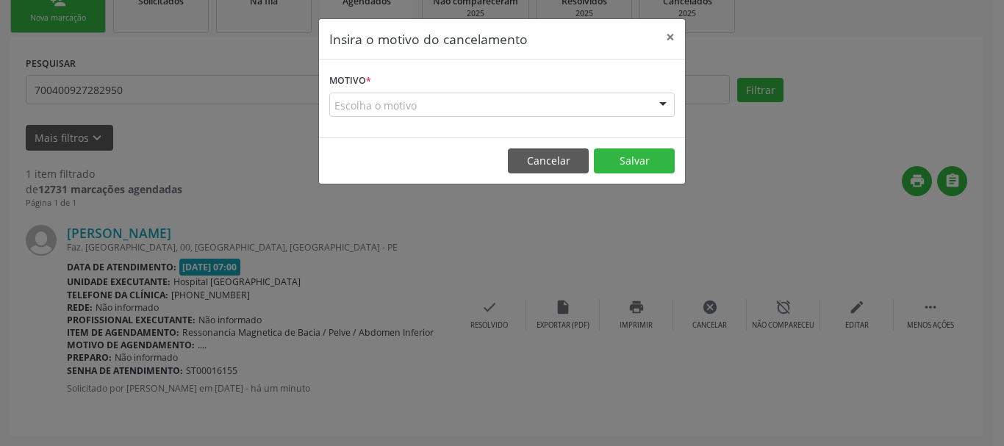
click at [541, 104] on div "Escolha o motivo" at bounding box center [501, 105] width 345 height 25
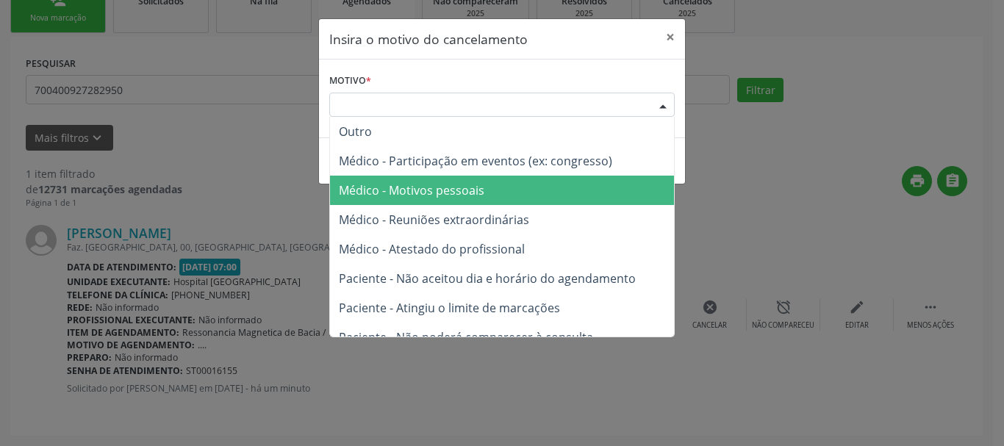
drag, startPoint x: 420, startPoint y: 195, endPoint x: 439, endPoint y: 190, distance: 19.6
click at [421, 193] on span "Médico - Motivos pessoais" at bounding box center [412, 190] width 146 height 16
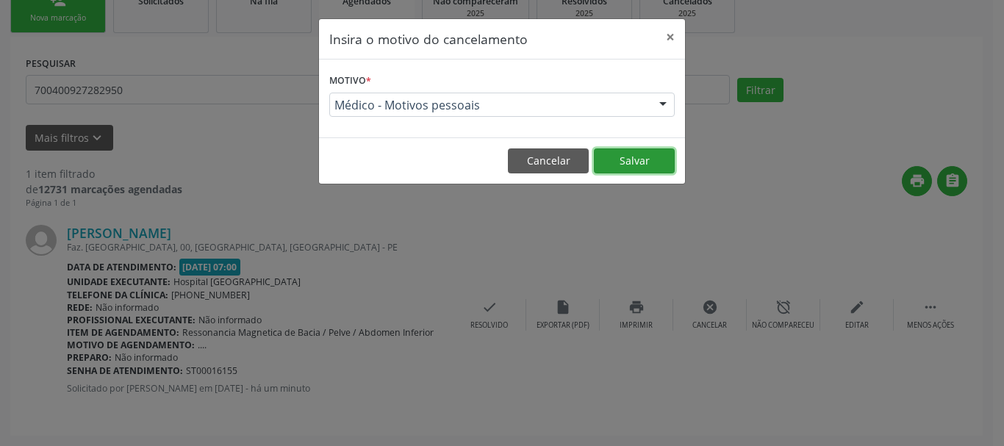
click at [621, 162] on button "Salvar" at bounding box center [634, 160] width 81 height 25
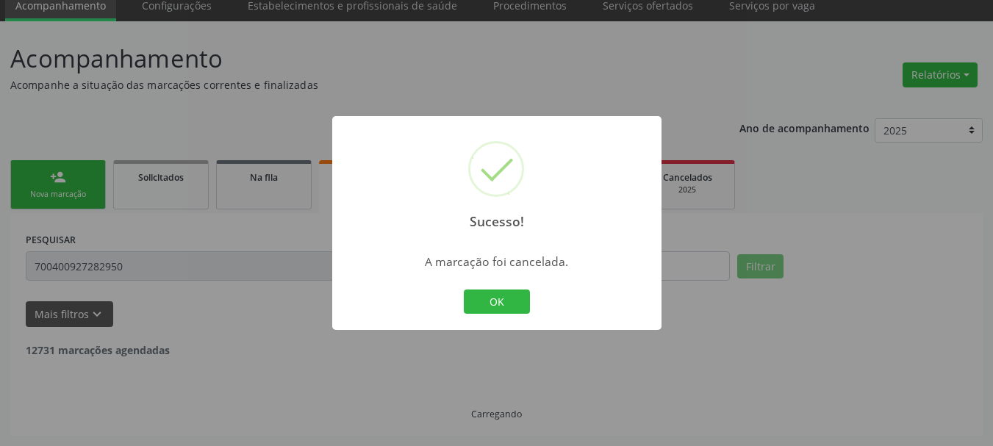
scroll to position [12, 0]
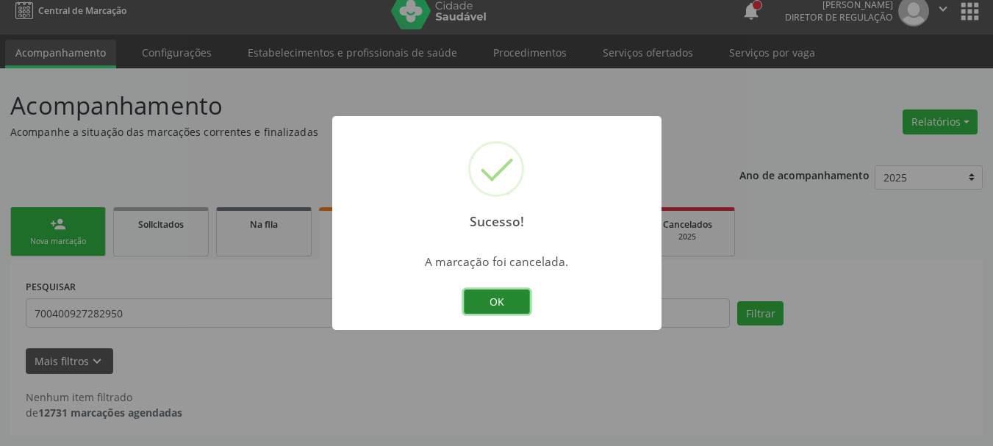
click at [482, 306] on button "OK" at bounding box center [497, 302] width 66 height 25
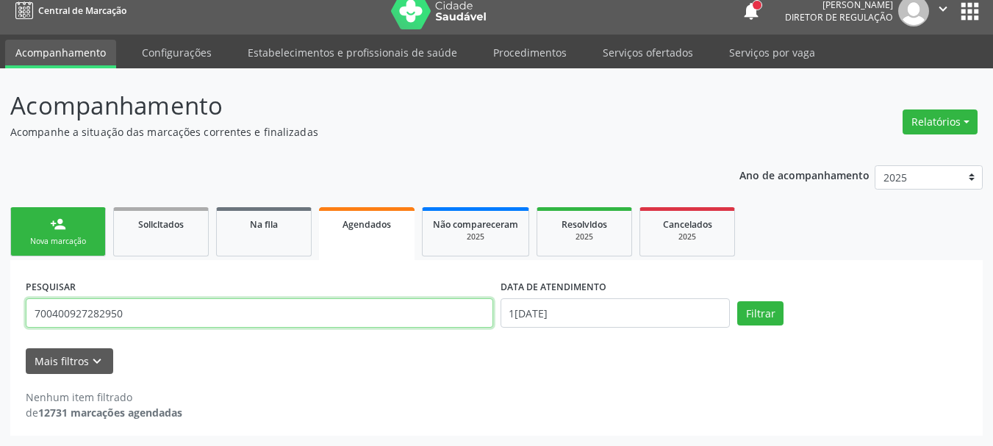
drag, startPoint x: 191, startPoint y: 317, endPoint x: 0, endPoint y: 313, distance: 191.1
click at [0, 313] on div "Acompanhamento Acompanhe a situação das marcações correntes e finalizadas Relat…" at bounding box center [496, 257] width 993 height 378
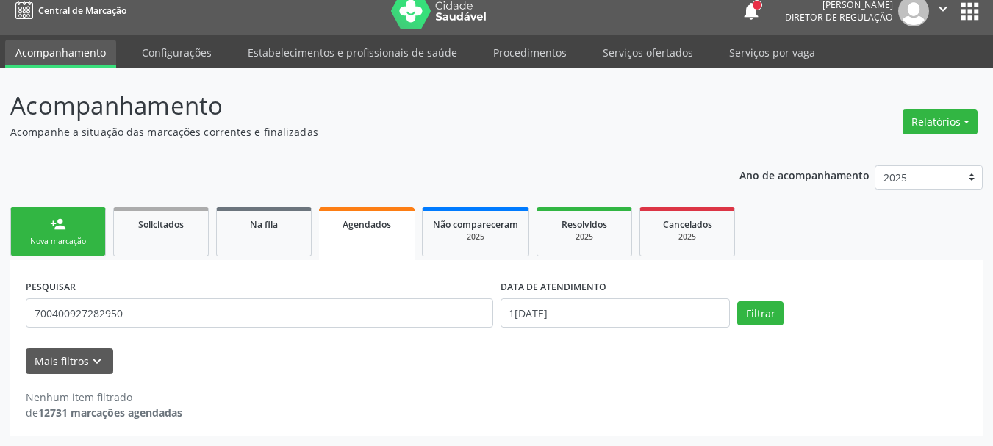
click at [971, 18] on button "apps" at bounding box center [970, 12] width 26 height 26
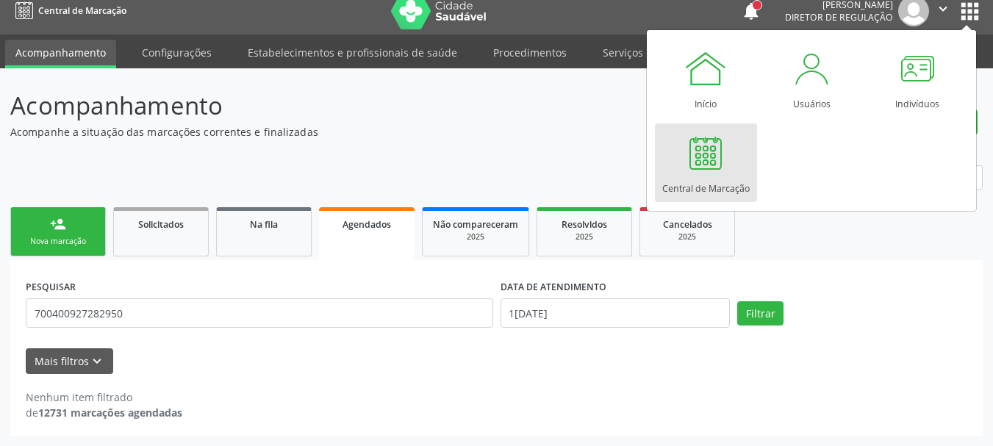
click at [719, 192] on div "Central de Marcação" at bounding box center [705, 185] width 87 height 20
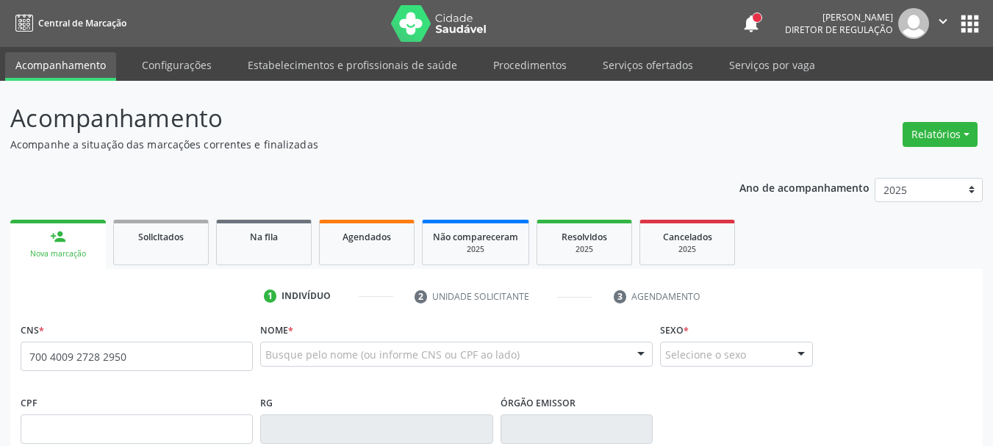
type input "700 4009 2728 2950"
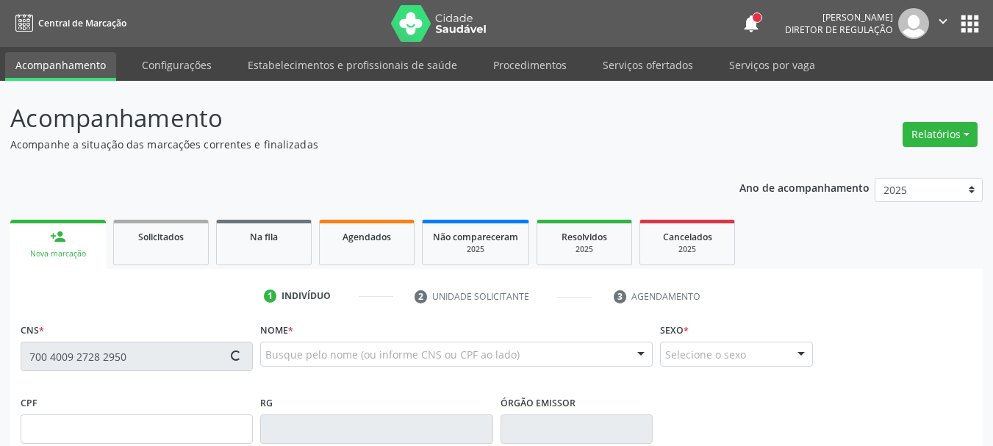
type input "09/04/1956"
type input "Djanira Qurino da Silva"
type input "00"
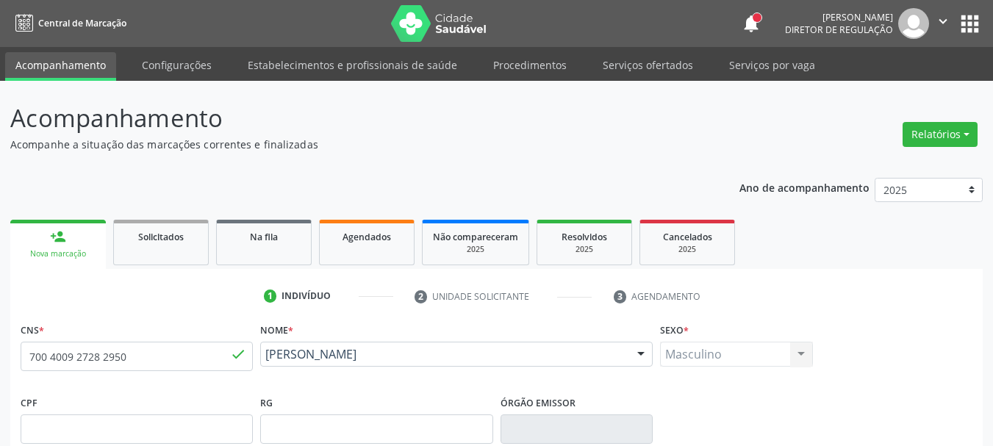
drag, startPoint x: 104, startPoint y: 353, endPoint x: 495, endPoint y: 160, distance: 436.1
click at [506, 158] on div "Acompanhamento Acompanhe a situação das marcações correntes e finalizadas Relat…" at bounding box center [496, 443] width 972 height 686
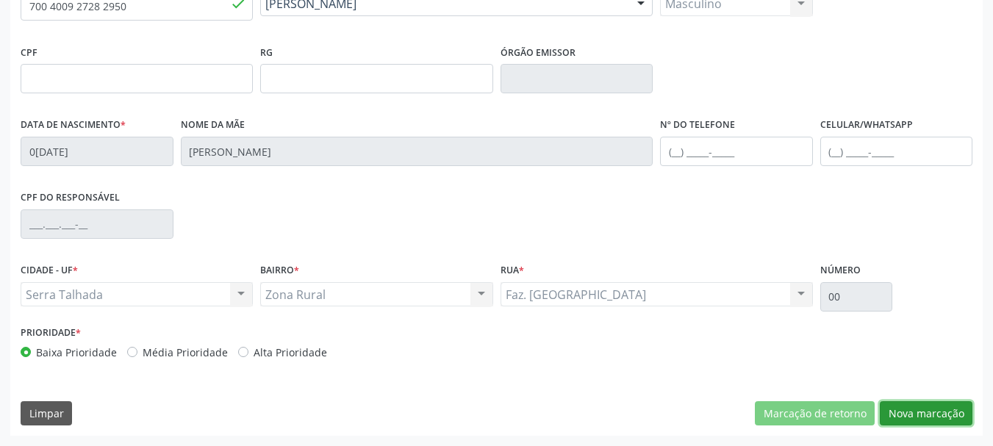
click at [952, 412] on button "Nova marcação" at bounding box center [926, 413] width 93 height 25
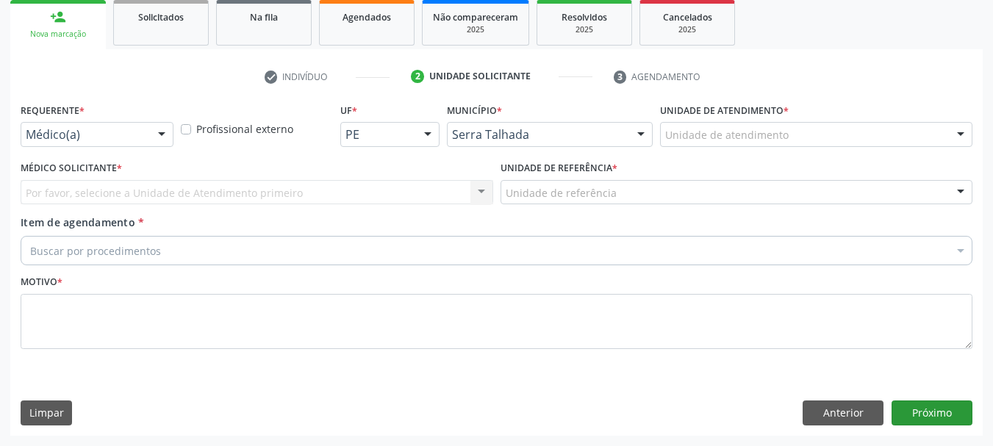
scroll to position [220, 0]
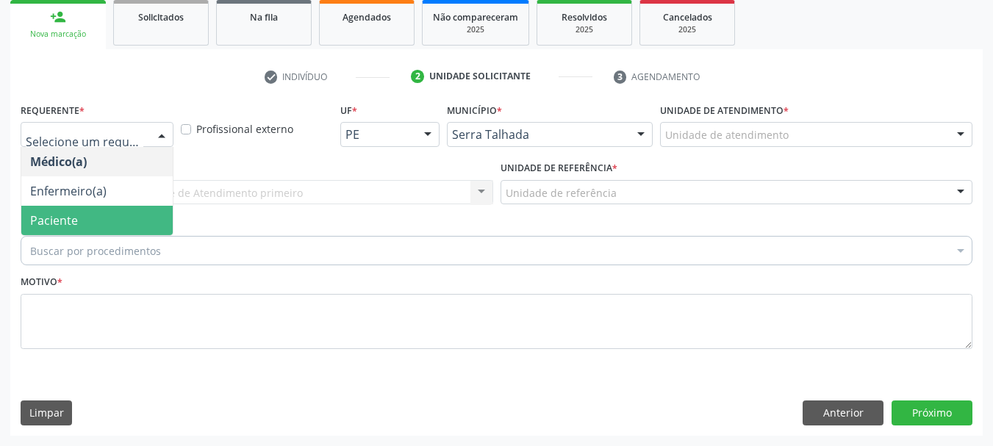
drag, startPoint x: 76, startPoint y: 215, endPoint x: 77, endPoint y: 204, distance: 11.1
click at [76, 217] on span "Paciente" at bounding box center [54, 220] width 48 height 16
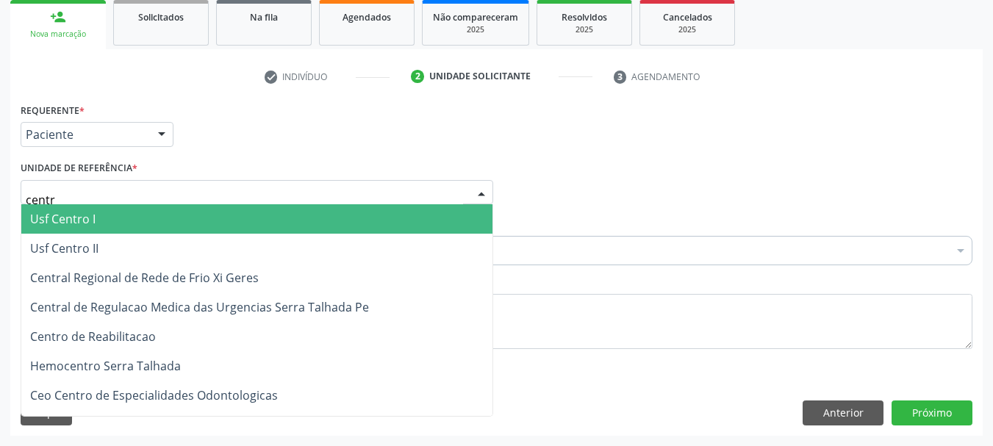
type input "centro"
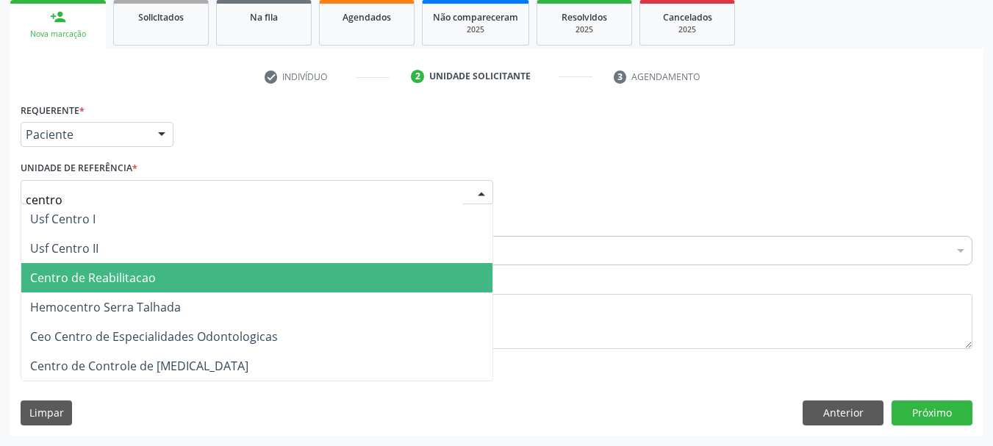
click at [109, 272] on span "Centro de Reabilitacao" at bounding box center [93, 278] width 126 height 16
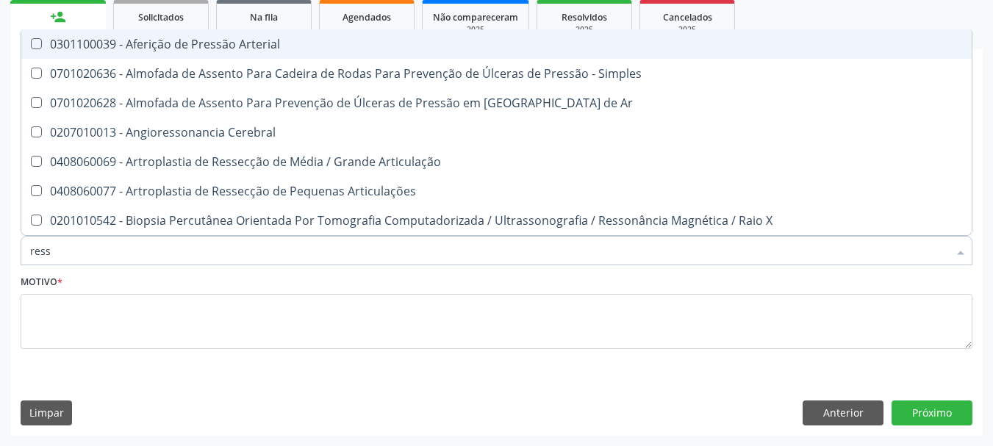
type input "resso"
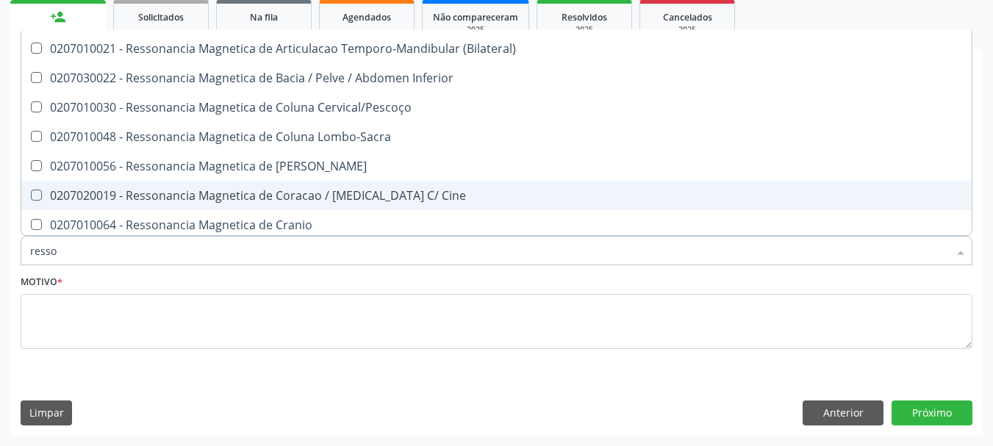
scroll to position [103, 0]
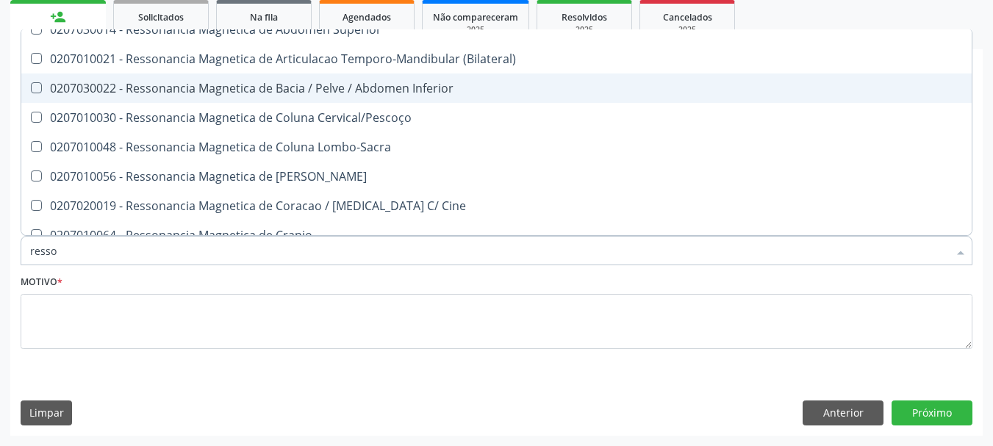
click at [396, 90] on div "0207030022 - Ressonancia Magnetica de Bacia / Pelve / Abdomen Inferior" at bounding box center [496, 88] width 933 height 12
checkbox Inferior "true"
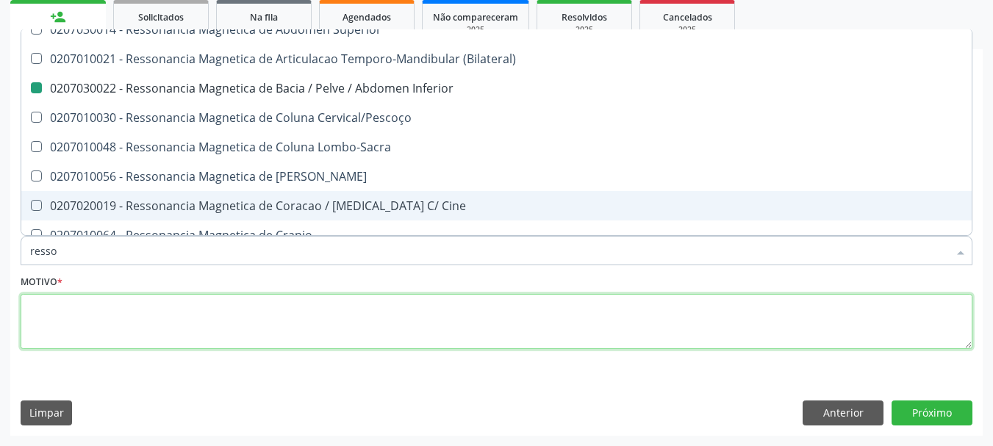
drag, startPoint x: 157, startPoint y: 327, endPoint x: 168, endPoint y: 326, distance: 11.1
click at [158, 327] on textarea at bounding box center [497, 322] width 952 height 56
checkbox X "true"
checkbox Inferior "false"
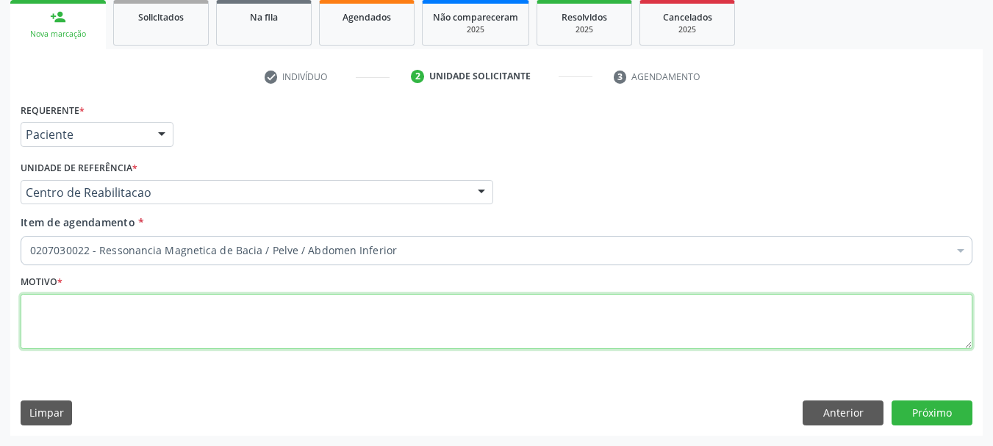
scroll to position [0, 0]
type textarea "..."
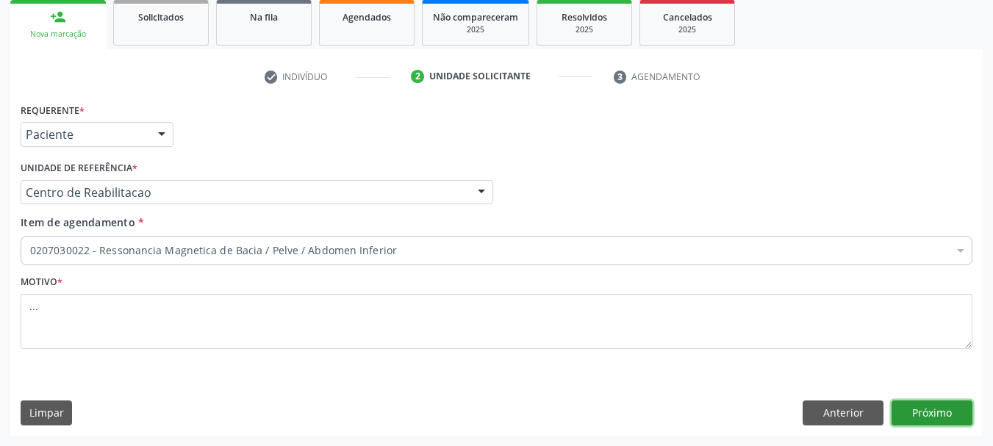
click at [921, 415] on button "Próximo" at bounding box center [931, 412] width 81 height 25
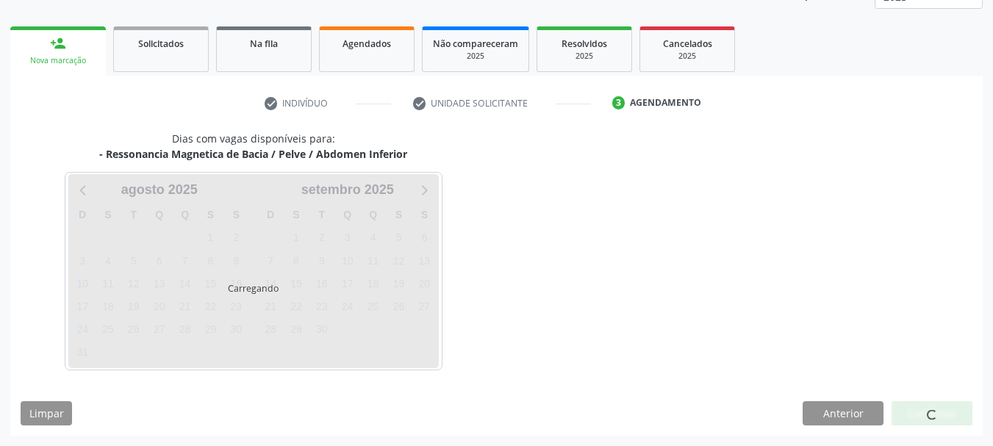
scroll to position [193, 0]
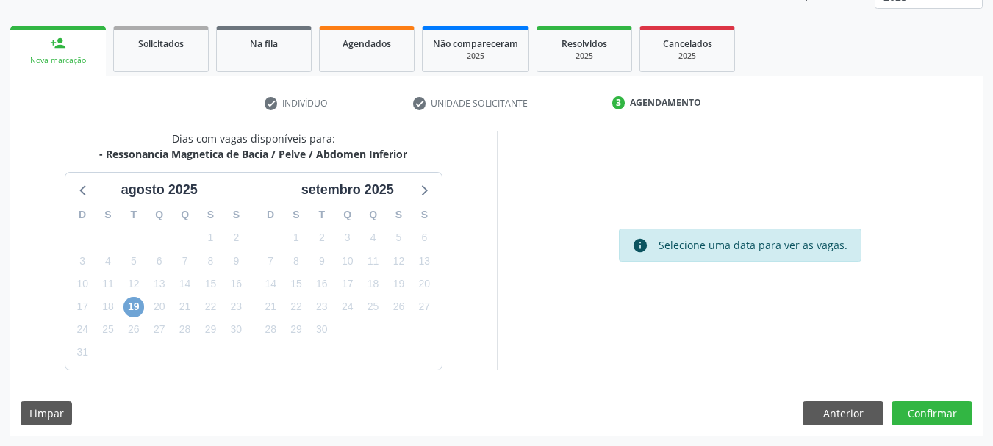
click at [140, 306] on span "19" at bounding box center [133, 307] width 21 height 21
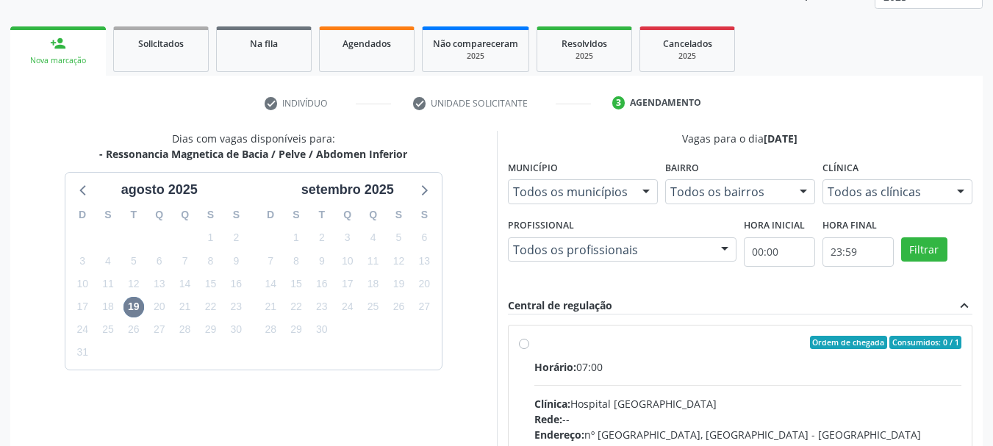
click at [534, 341] on label "Ordem de chegada Consumidos: 0 / 1 Horário: 07:00 Clínica: Hospital [GEOGRAPHIC…" at bounding box center [748, 449] width 428 height 226
click at [522, 341] on input "Ordem de chegada Consumidos: 0 / 1 Horário: 07:00 Clínica: Hospital [GEOGRAPHIC…" at bounding box center [524, 342] width 10 height 13
radio input "true"
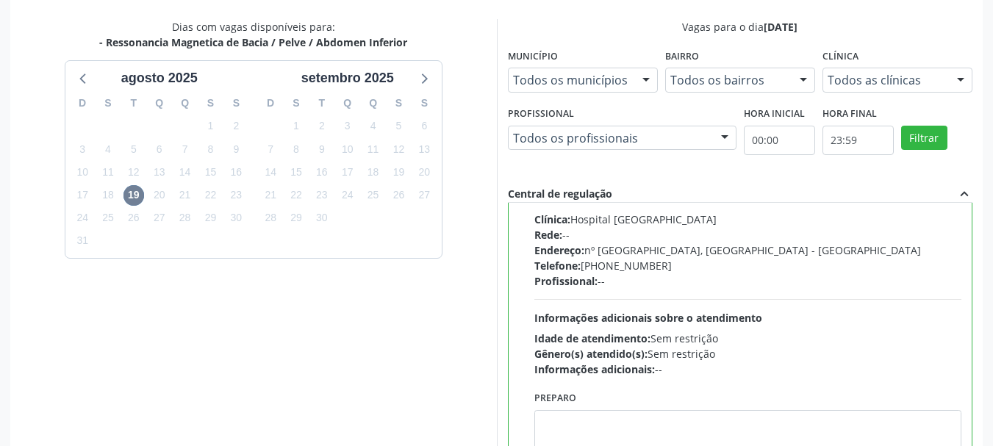
scroll to position [432, 0]
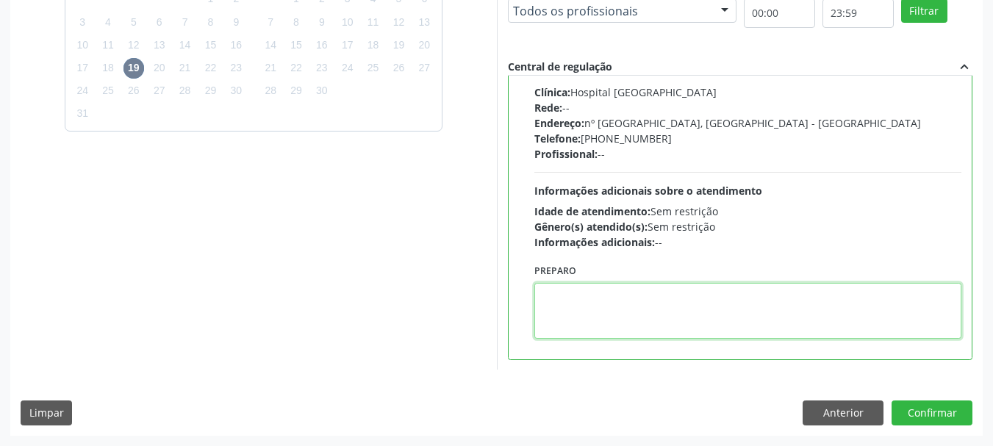
click at [603, 337] on textarea at bounding box center [748, 311] width 428 height 56
type textarea "com contraste"
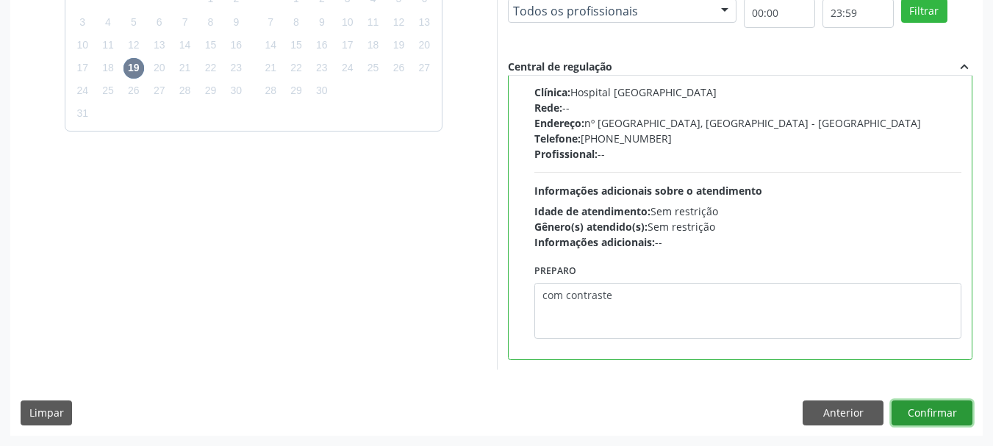
click at [938, 414] on button "Confirmar" at bounding box center [931, 412] width 81 height 25
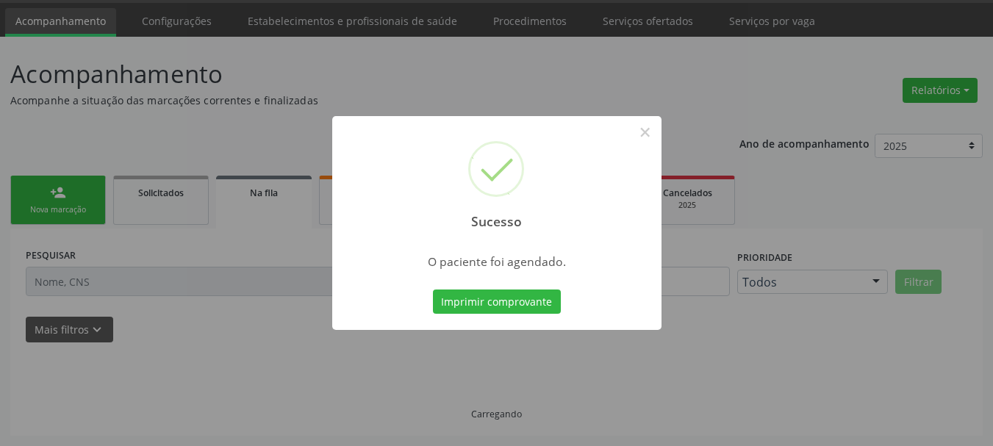
scroll to position [44, 0]
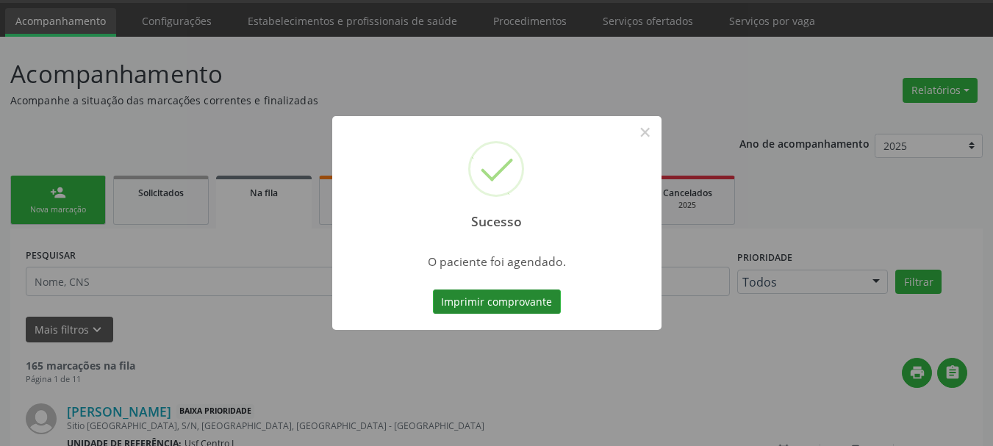
click at [482, 303] on button "Imprimir comprovante" at bounding box center [497, 302] width 128 height 25
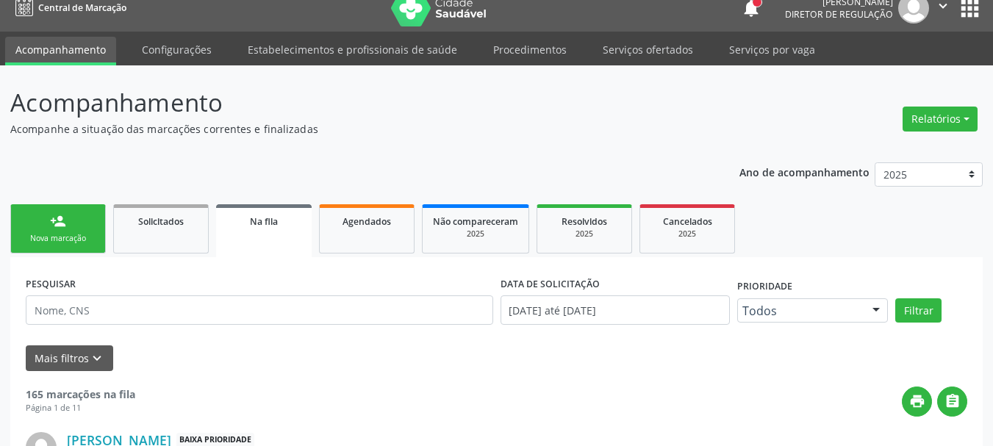
scroll to position [0, 0]
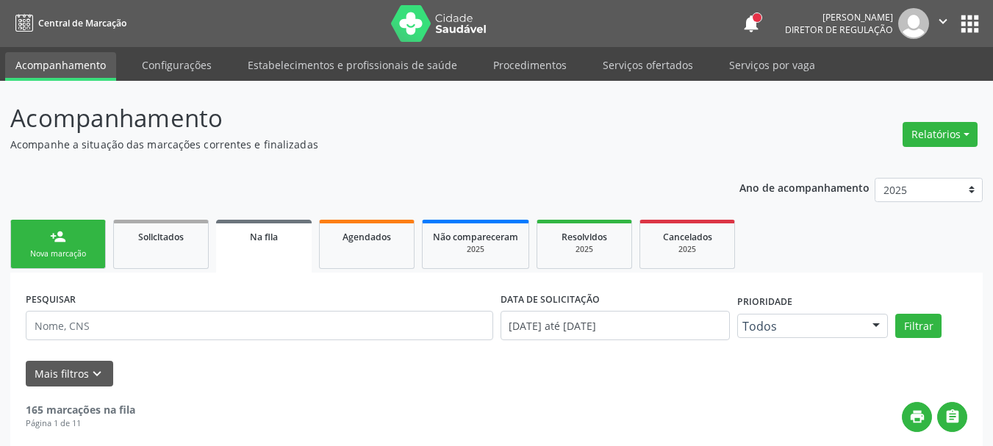
click at [975, 19] on button "apps" at bounding box center [970, 24] width 26 height 26
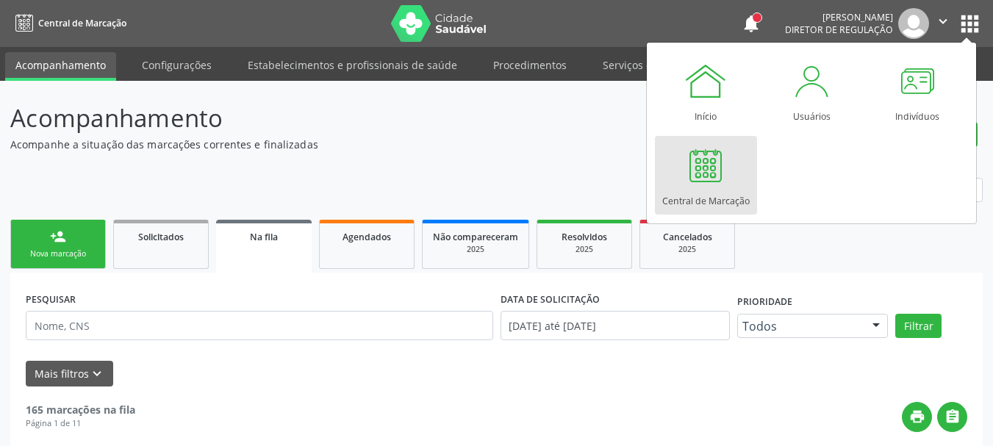
click at [725, 164] on div at bounding box center [705, 165] width 44 height 44
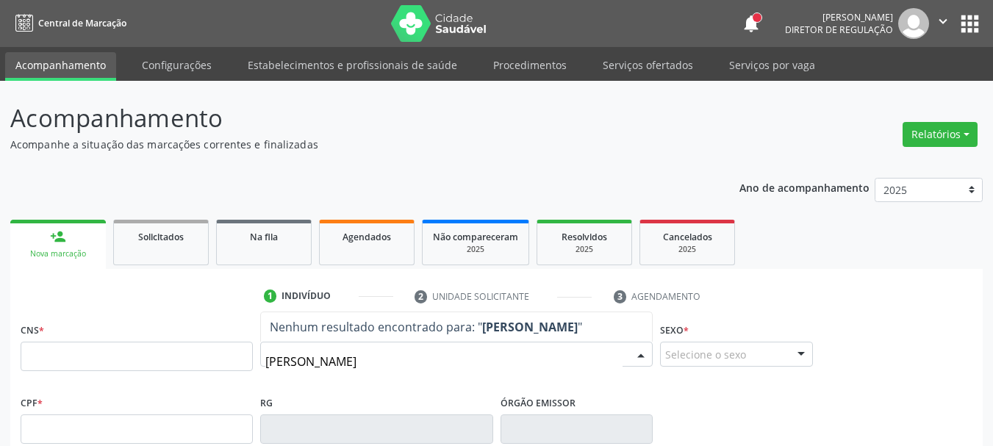
type input "[PERSON_NAME]"
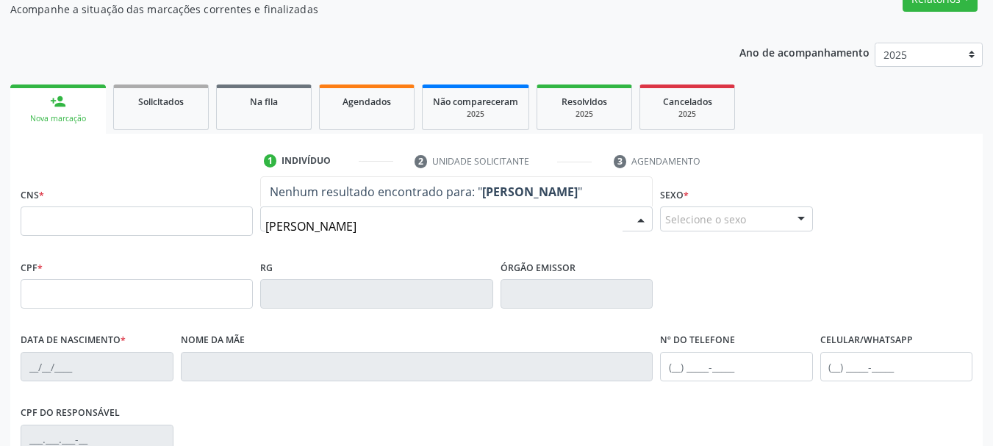
scroll to position [147, 0]
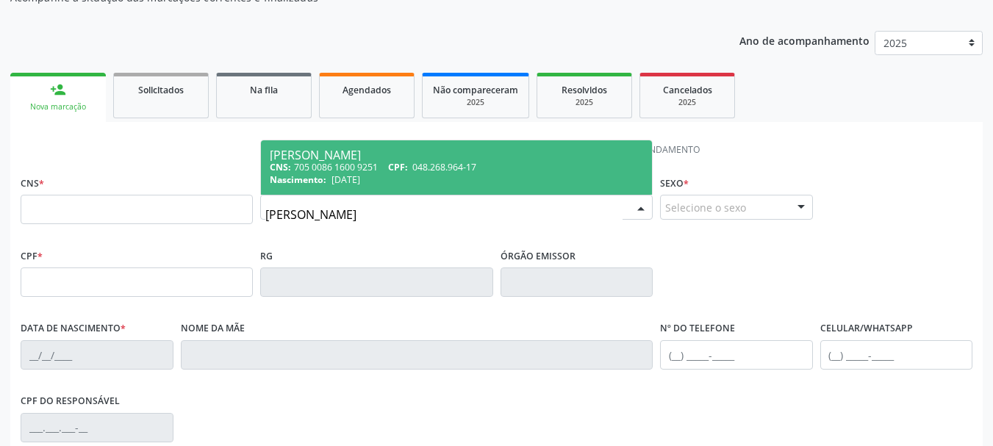
click at [392, 167] on div "CNS: 705 0086 1600 9251 CPF: 048.268.964-17" at bounding box center [456, 167] width 373 height 12
type input "705 0086 1600 9251"
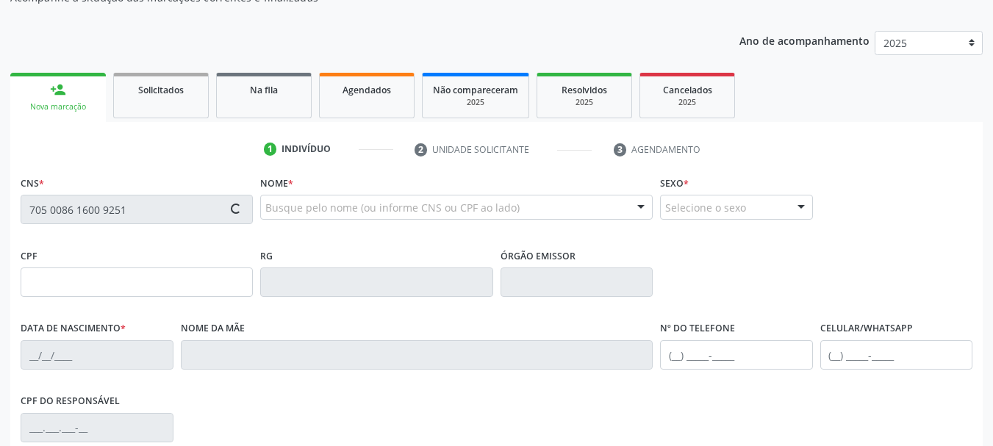
type input "048.268.964-17"
type input "23/08/1984"
type input "Maria Eunice da Silva Mourato"
type input "(87) 99635-5894"
type input "989.170.644-34"
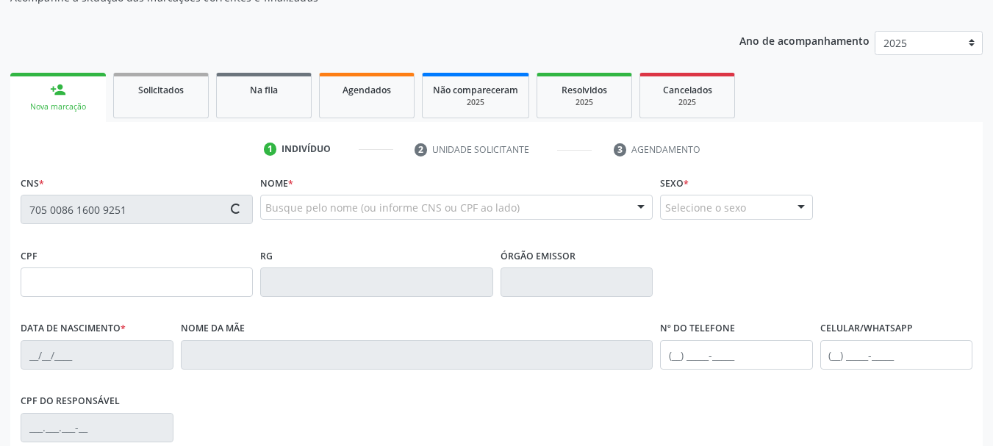
type input "1196"
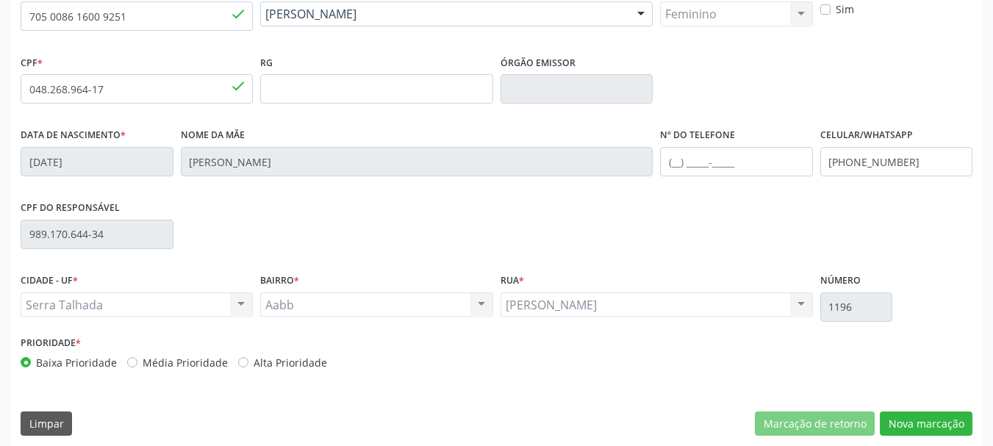
scroll to position [351, 0]
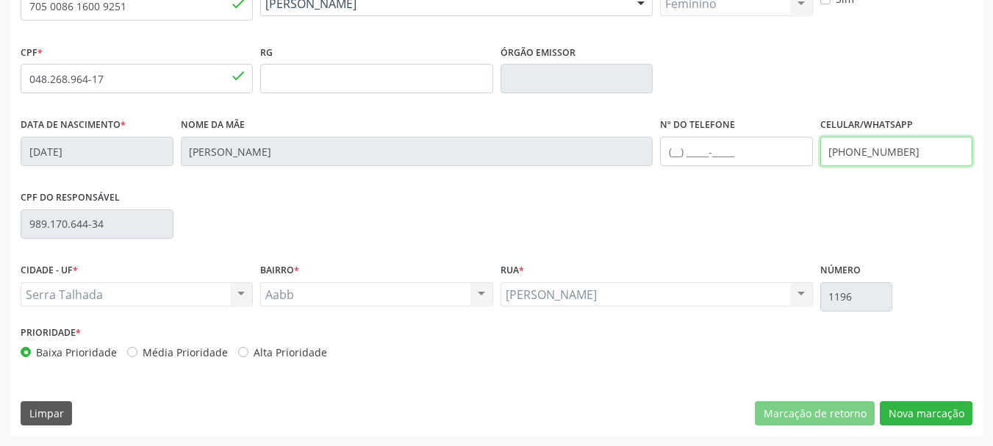
click at [646, 156] on div "Data de nascimento * 23/08/1984 Nome da mãe Maria Eunice da Silva Mourato Nº do…" at bounding box center [496, 150] width 959 height 73
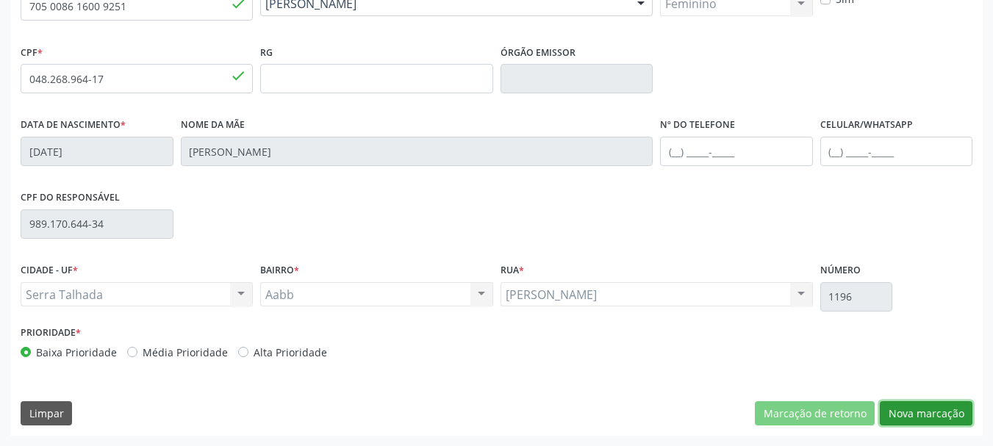
click at [916, 422] on button "Nova marcação" at bounding box center [926, 413] width 93 height 25
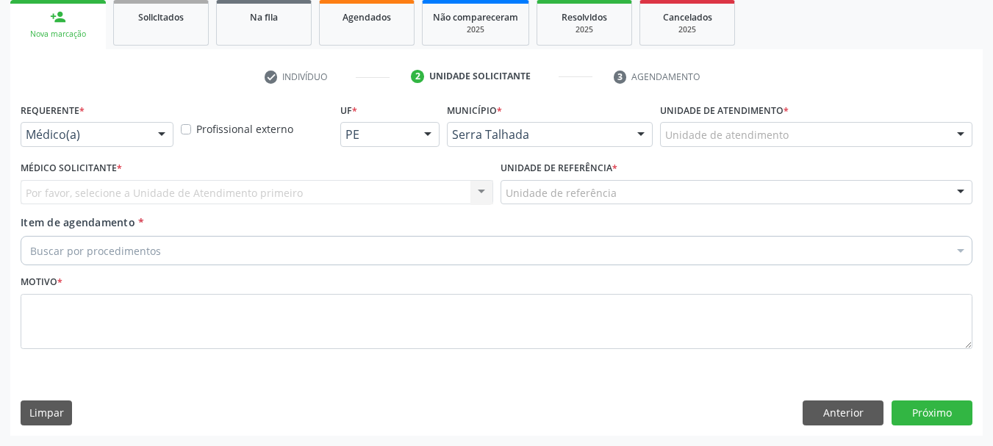
scroll to position [220, 0]
click at [87, 130] on div "Médico(a)" at bounding box center [97, 134] width 153 height 25
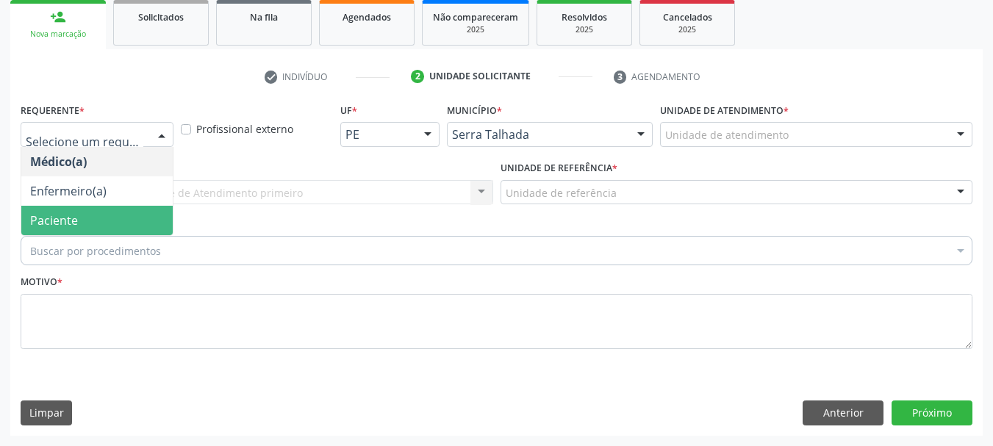
click at [63, 220] on span "Paciente" at bounding box center [54, 220] width 48 height 16
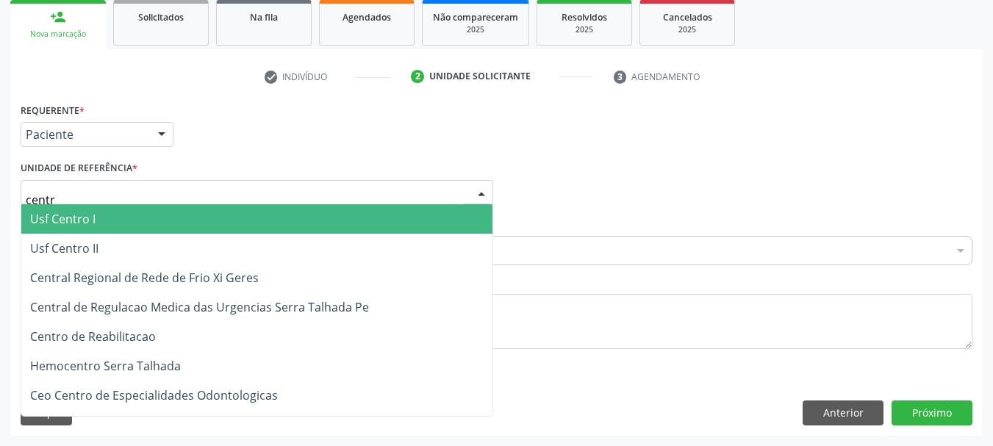
type input "centro"
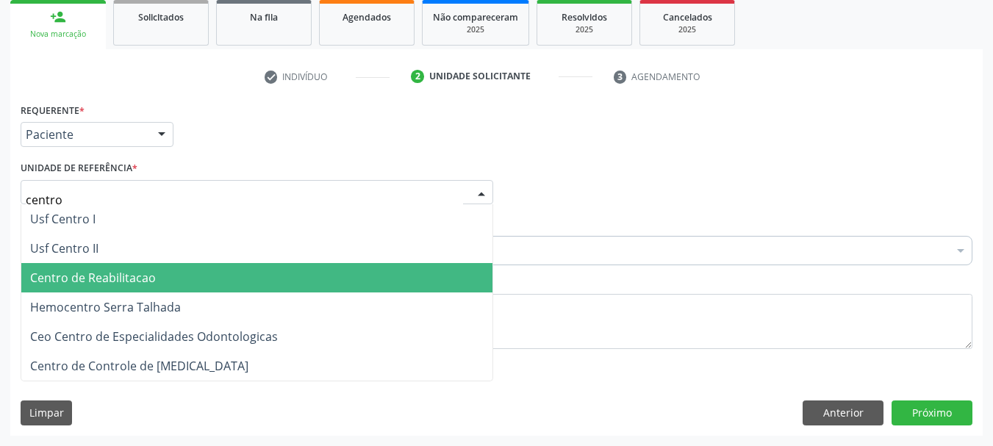
click at [120, 281] on span "Centro de Reabilitacao" at bounding box center [93, 278] width 126 height 16
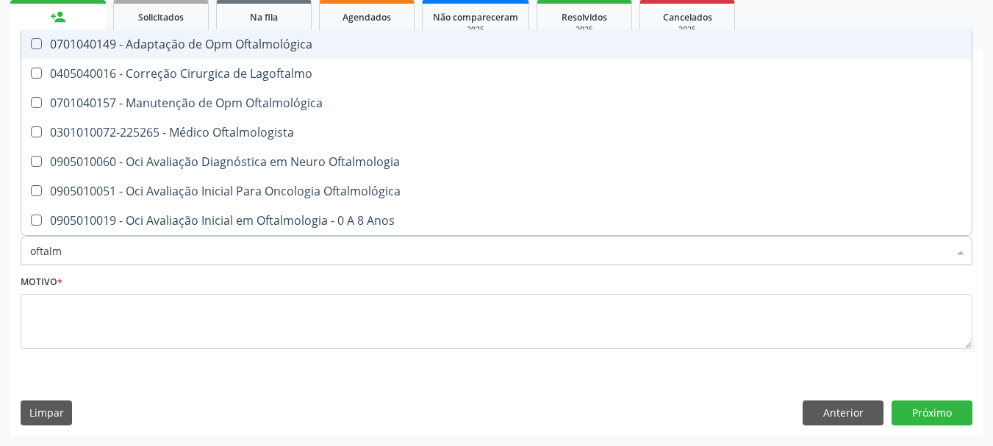
type input "oftalmo"
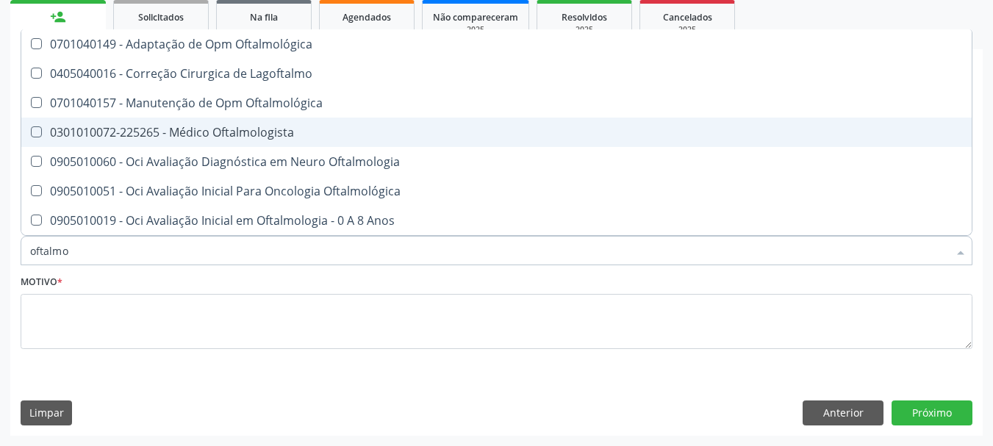
click at [201, 134] on div "0301010072-225265 - Médico Oftalmologista" at bounding box center [496, 132] width 933 height 12
checkbox Oftalmologista "true"
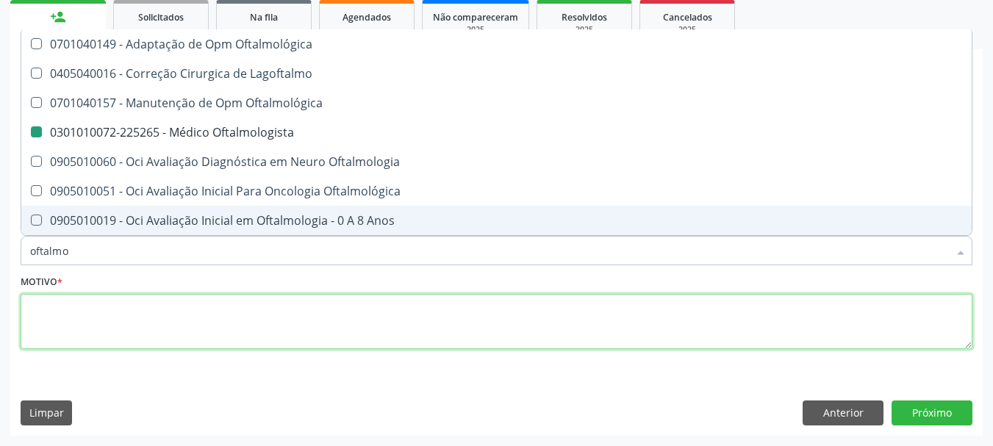
click at [85, 301] on textarea at bounding box center [497, 322] width 952 height 56
checkbox Lagoftalmo "true"
checkbox Oftalmologista "false"
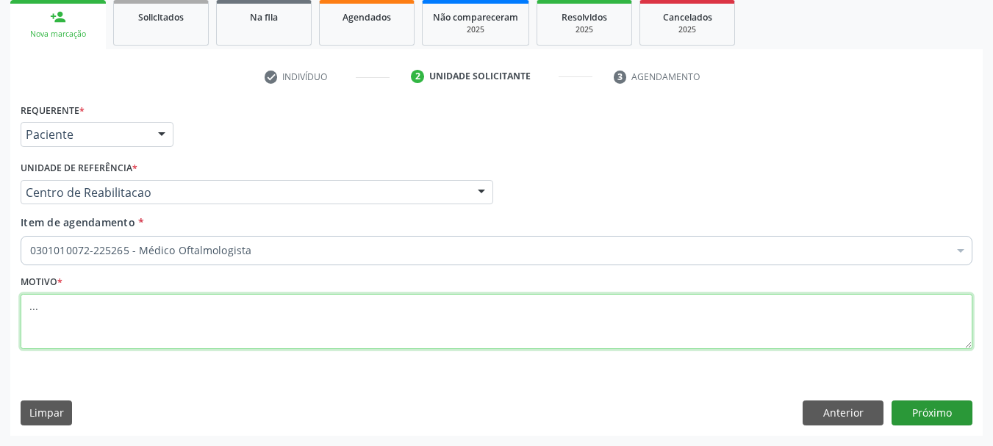
type textarea "..."
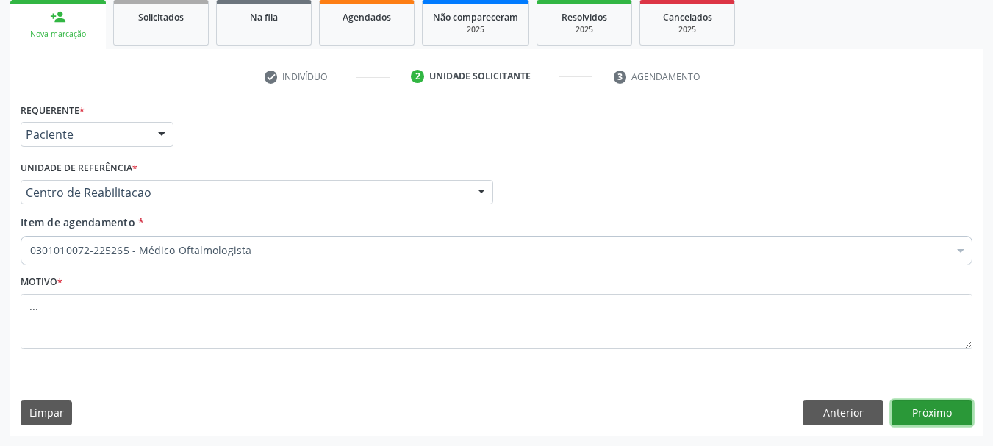
click at [914, 404] on button "Próximo" at bounding box center [931, 412] width 81 height 25
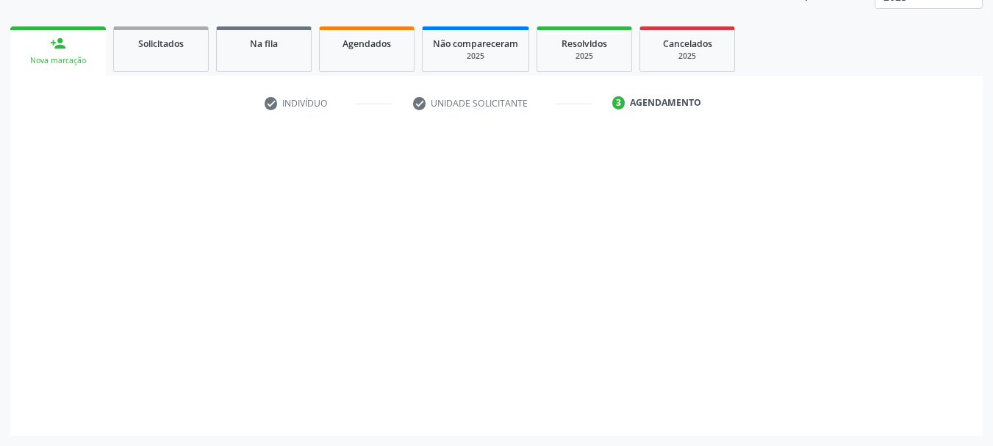
scroll to position [193, 0]
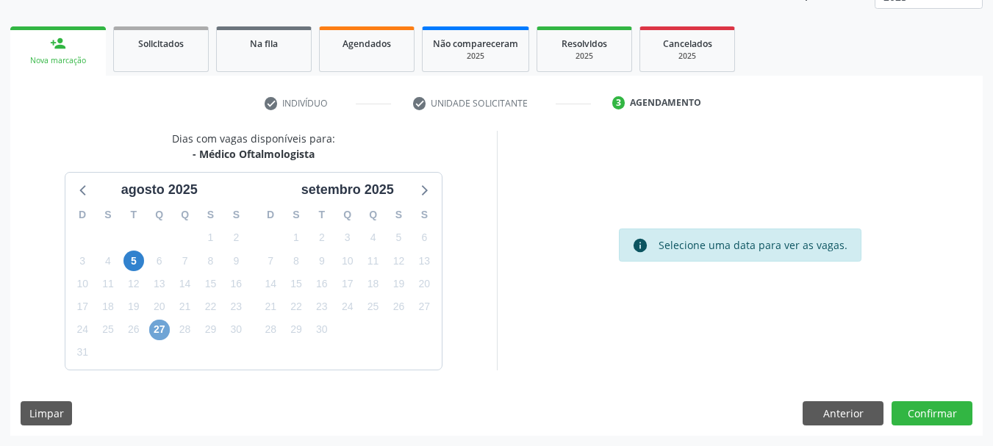
click at [165, 333] on span "27" at bounding box center [159, 330] width 21 height 21
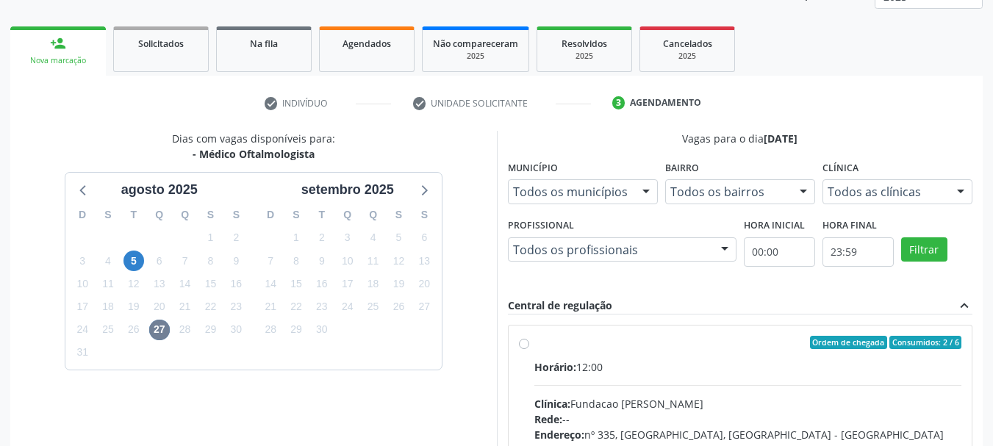
click at [534, 342] on label "Ordem de chegada Consumidos: 2 / 6 Horário: 12:00 Clínica: Fundacao Altino Vent…" at bounding box center [748, 449] width 428 height 226
click at [520, 342] on input "Ordem de chegada Consumidos: 2 / 6 Horário: 12:00 Clínica: Fundacao Altino Vent…" at bounding box center [524, 342] width 10 height 13
radio input "true"
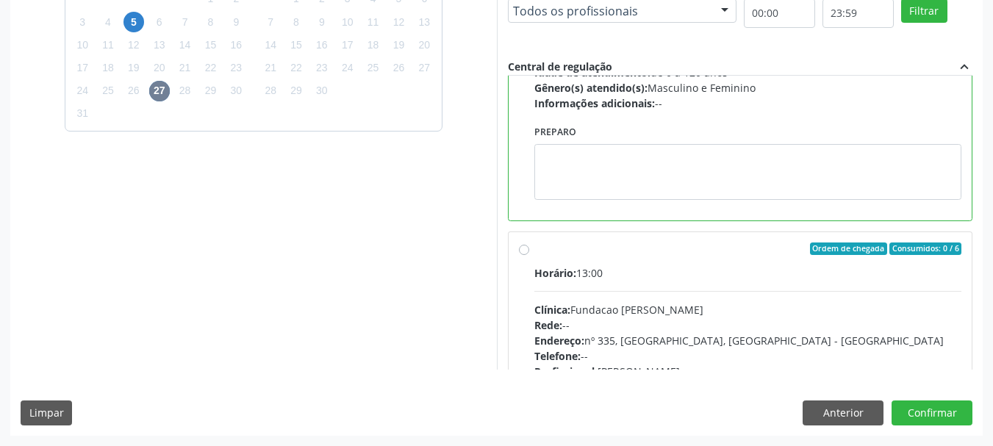
scroll to position [220, 0]
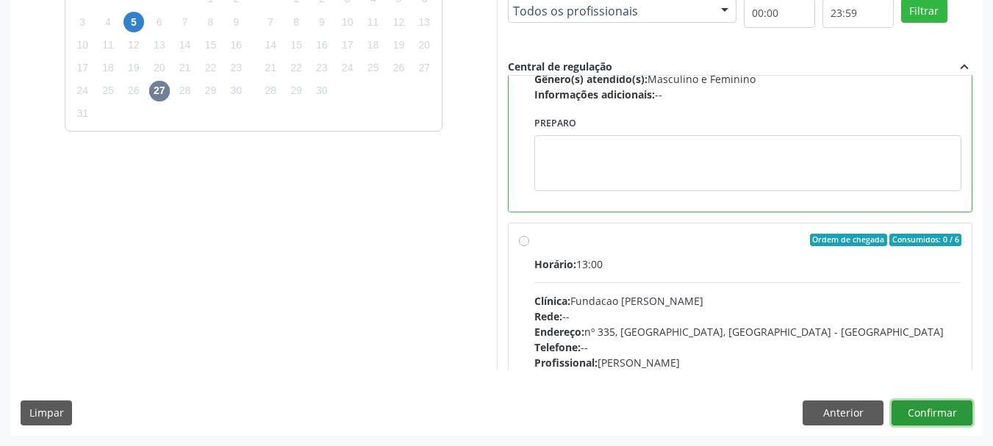
click at [932, 410] on button "Confirmar" at bounding box center [931, 412] width 81 height 25
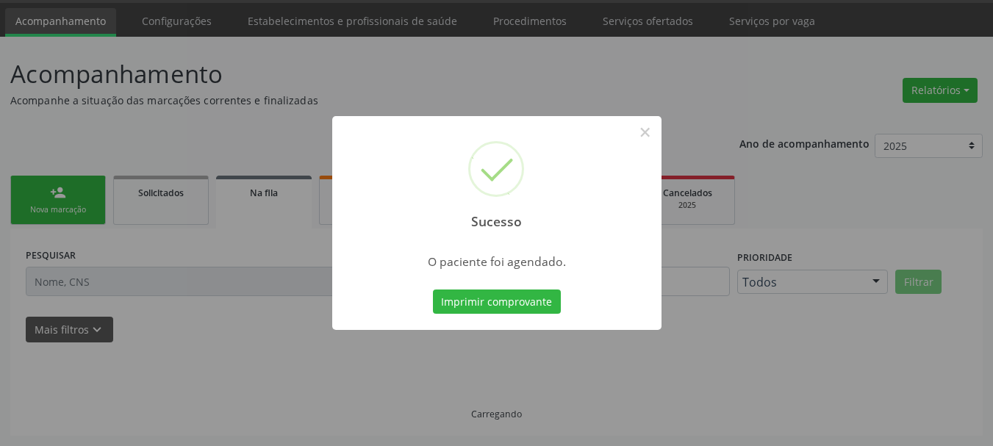
scroll to position [44, 0]
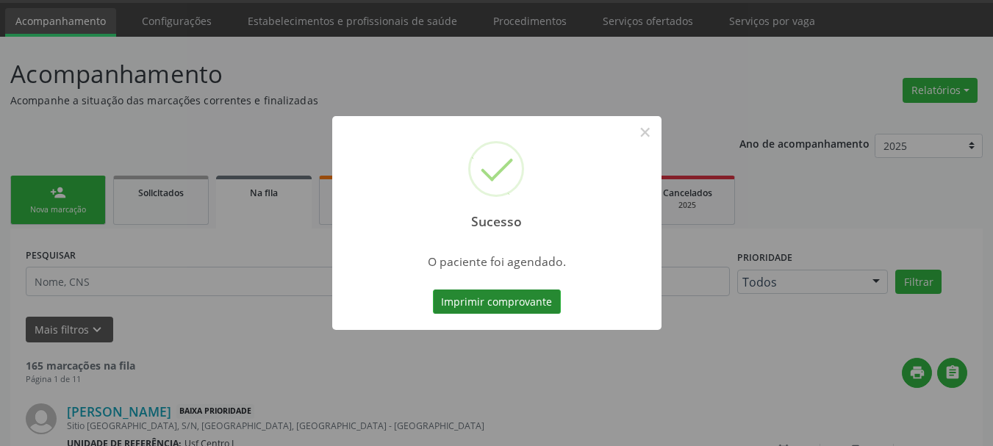
click at [487, 305] on button "Imprimir comprovante" at bounding box center [497, 302] width 128 height 25
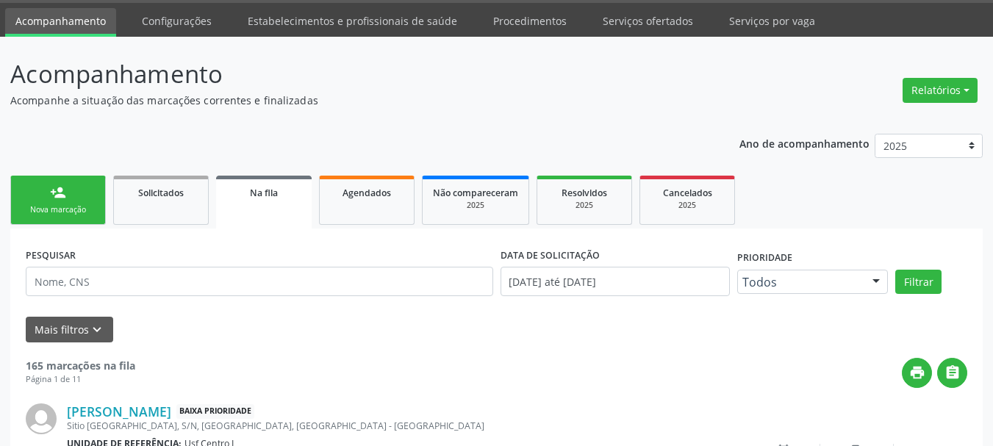
scroll to position [0, 0]
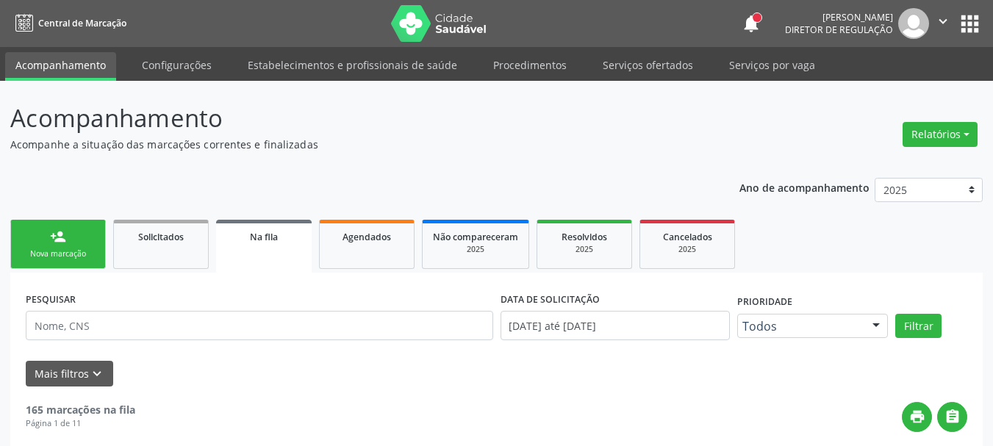
click at [935, 22] on icon "" at bounding box center [943, 21] width 16 height 16
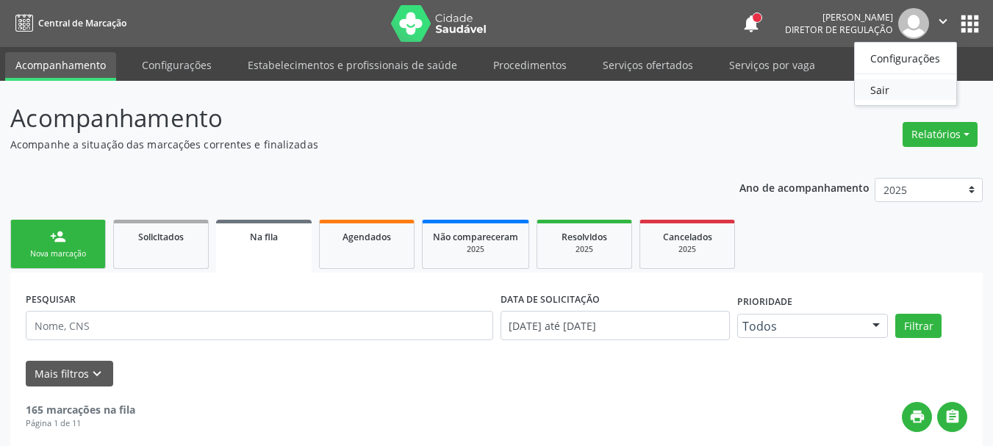
click at [884, 93] on link "Sair" at bounding box center [905, 89] width 101 height 21
